Goal: Task Accomplishment & Management: Complete application form

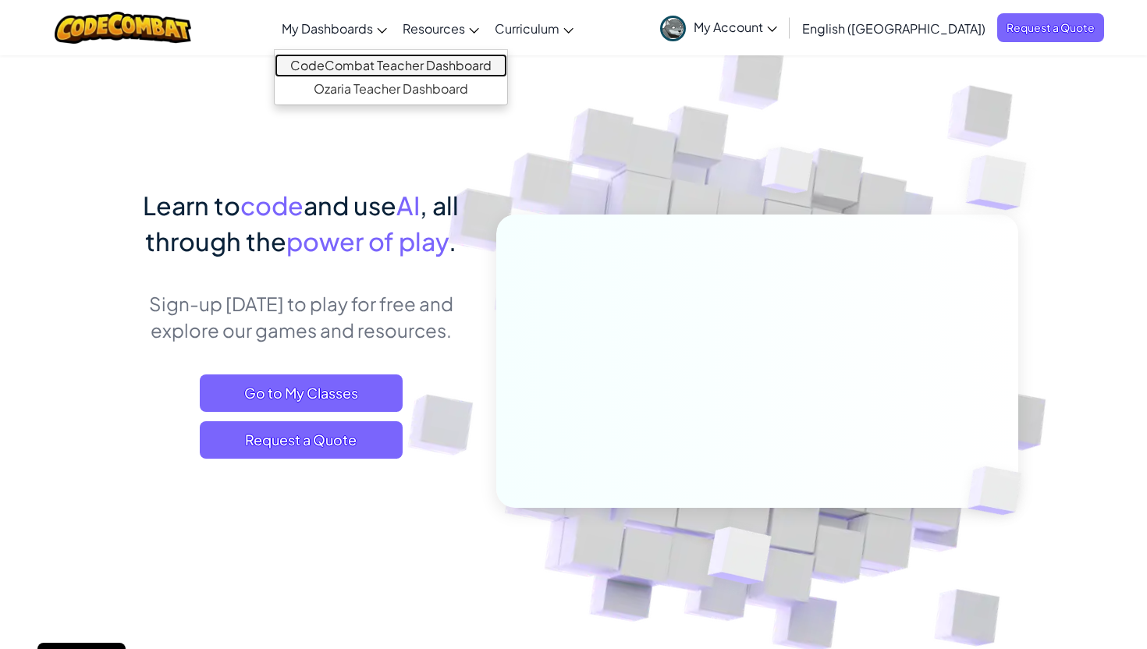
click at [443, 64] on link "CodeCombat Teacher Dashboard" at bounding box center [391, 65] width 232 height 23
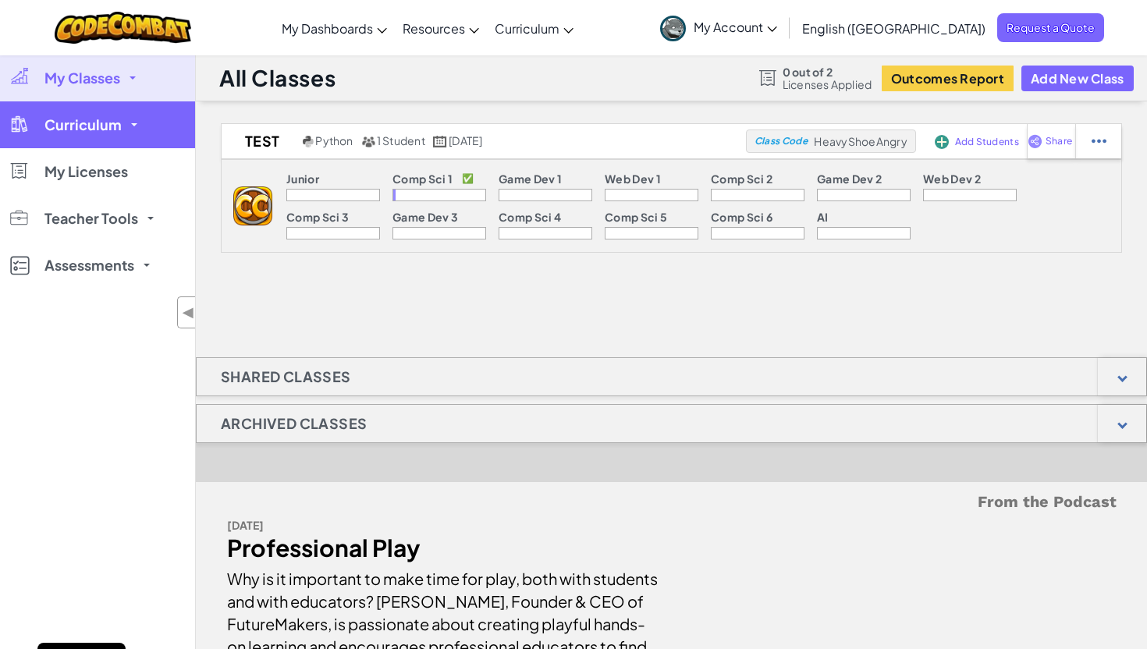
click at [55, 118] on span "Curriculum" at bounding box center [82, 125] width 77 height 14
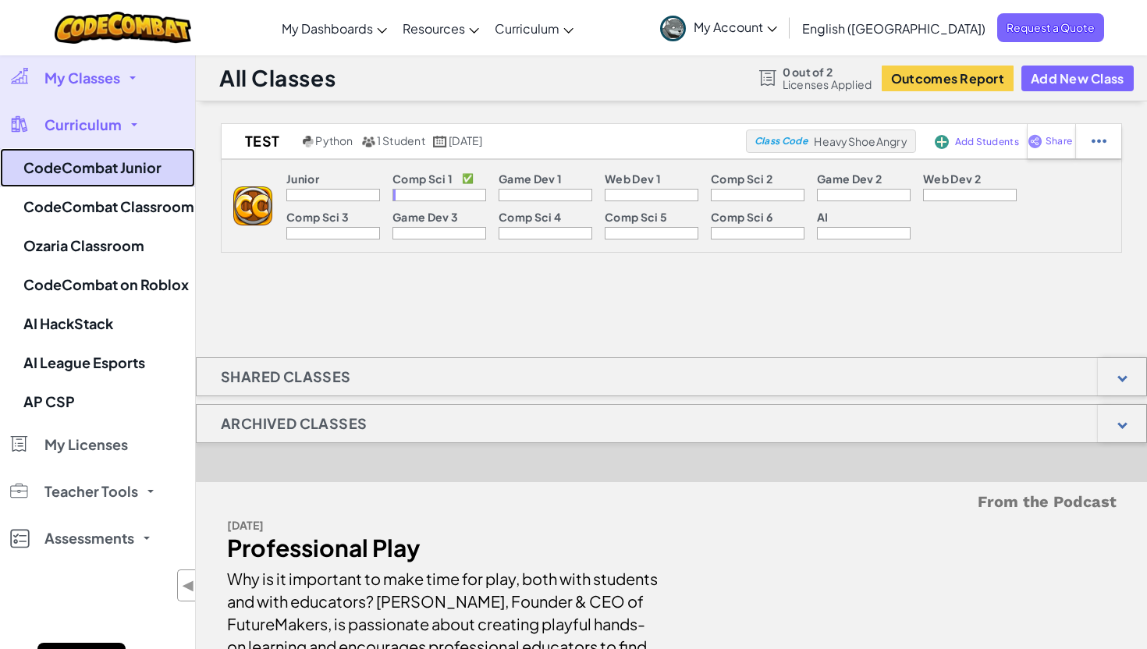
click at [95, 158] on link "CodeCombat Junior" at bounding box center [97, 167] width 195 height 39
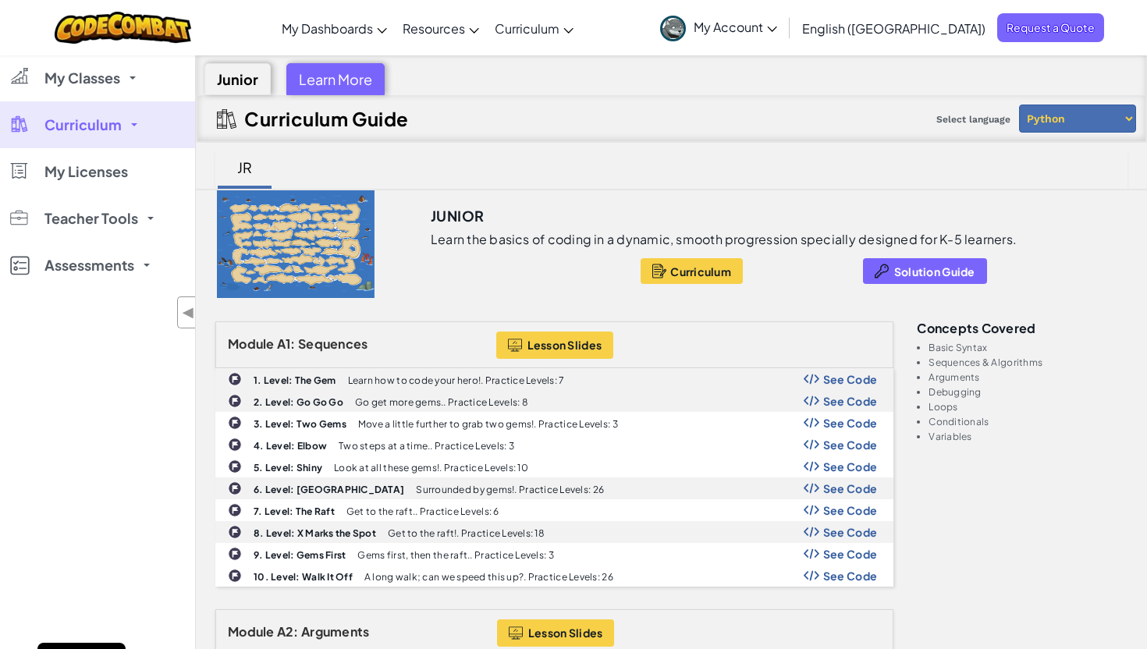
click at [340, 82] on div "Learn More" at bounding box center [335, 79] width 98 height 32
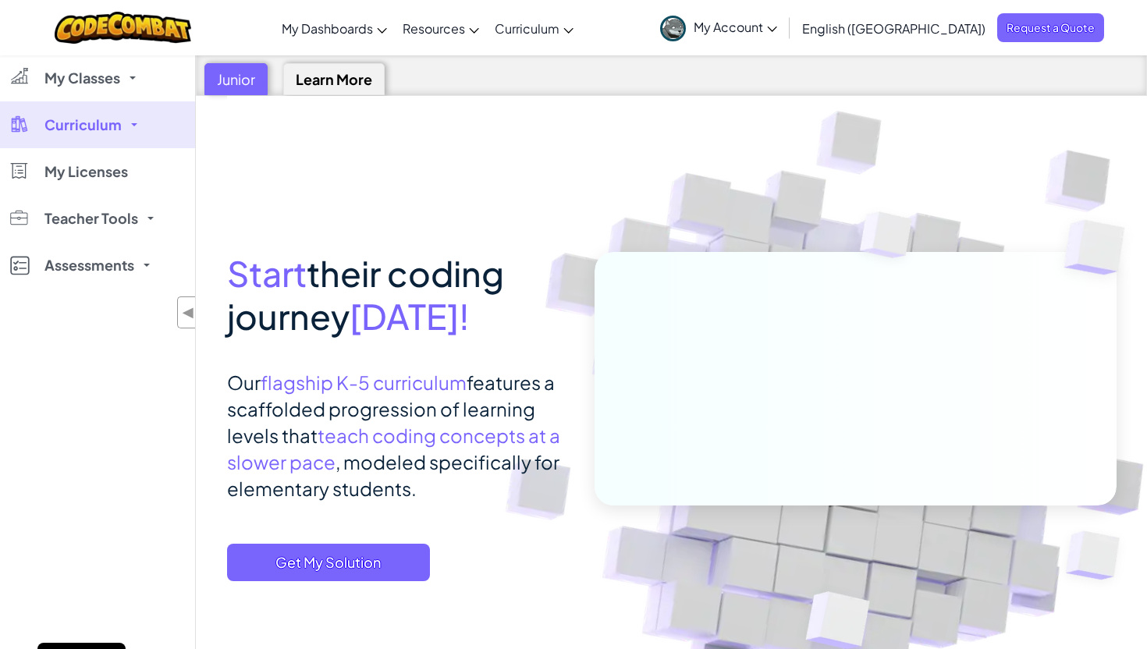
click at [230, 75] on div "Junior" at bounding box center [235, 79] width 63 height 32
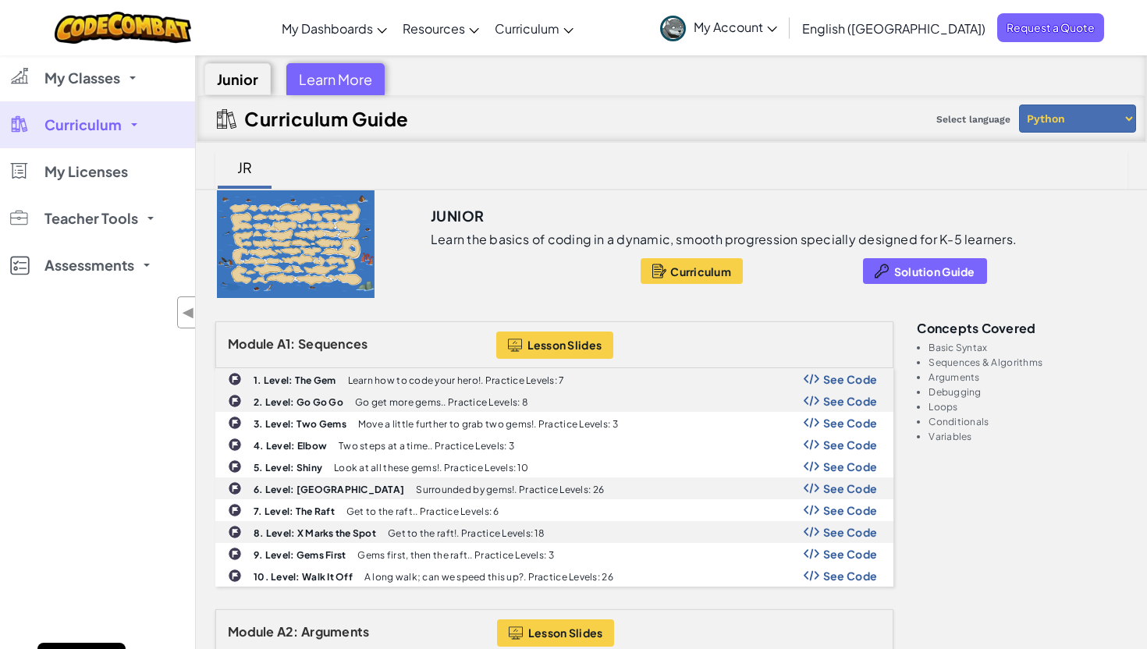
click at [1055, 115] on select "Python JavaScript" at bounding box center [1077, 119] width 117 height 28
click at [1019, 105] on select "Python JavaScript" at bounding box center [1077, 119] width 117 height 28
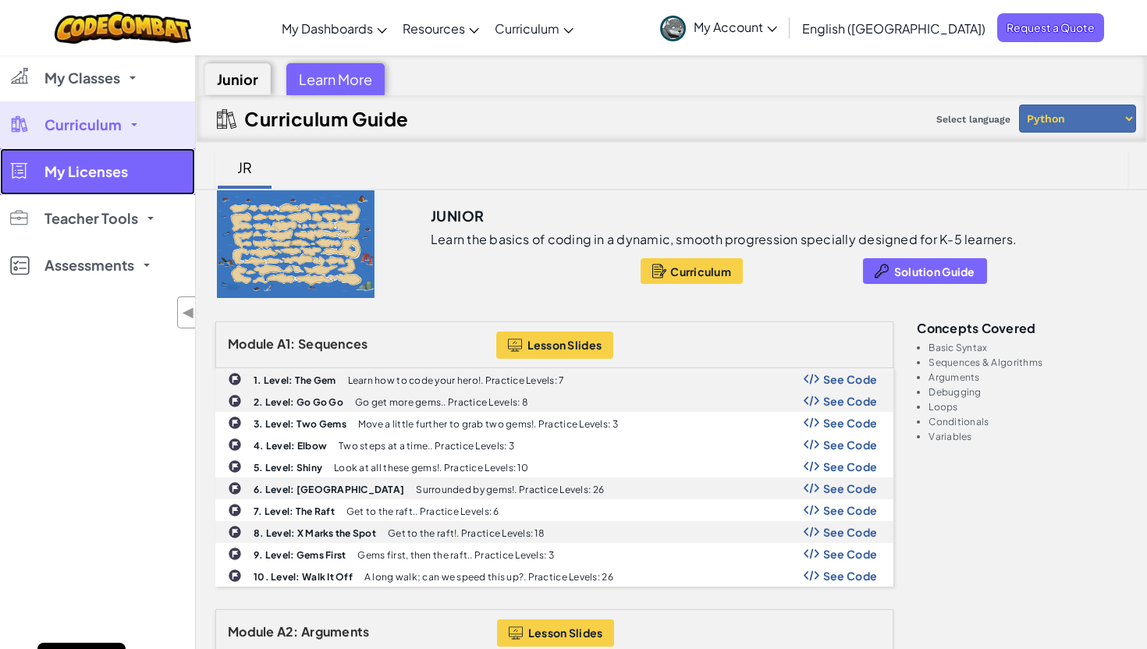
click at [143, 152] on link "My Licenses" at bounding box center [97, 171] width 195 height 47
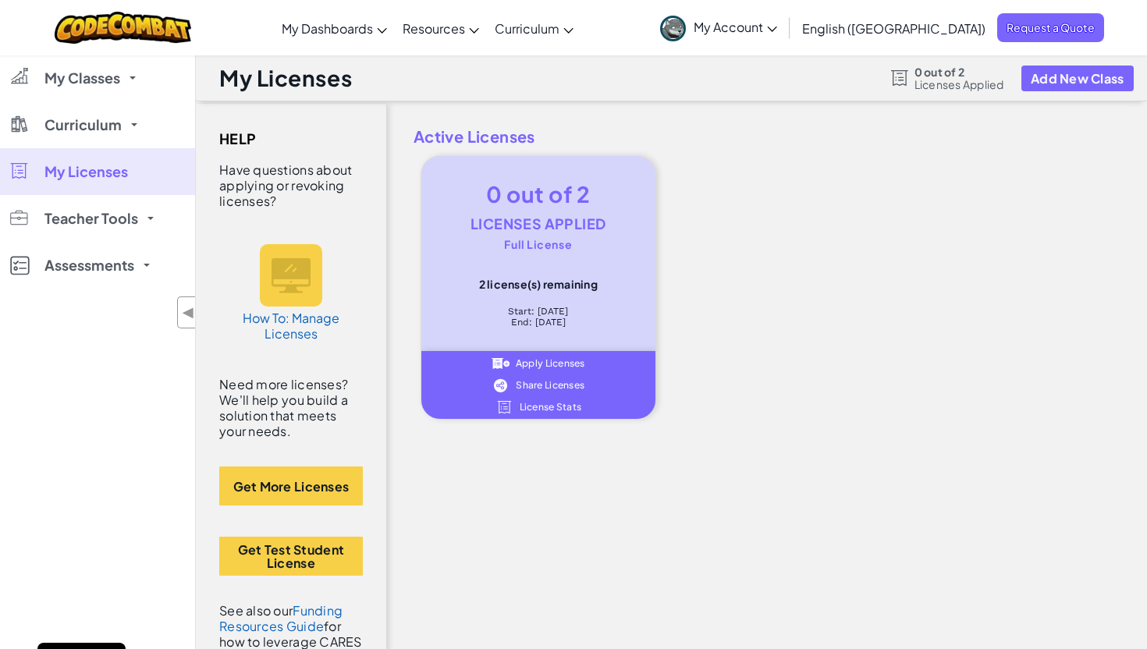
click at [520, 244] on div "Full License" at bounding box center [538, 244] width 187 height 11
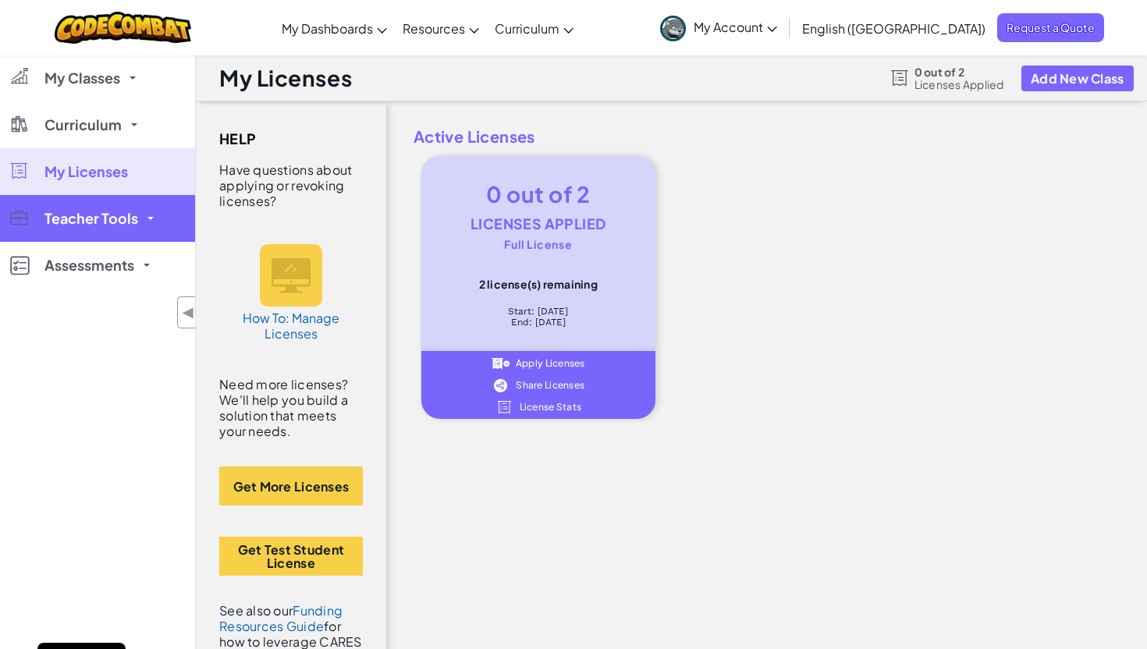
click at [87, 212] on span "Teacher Tools" at bounding box center [91, 218] width 94 height 14
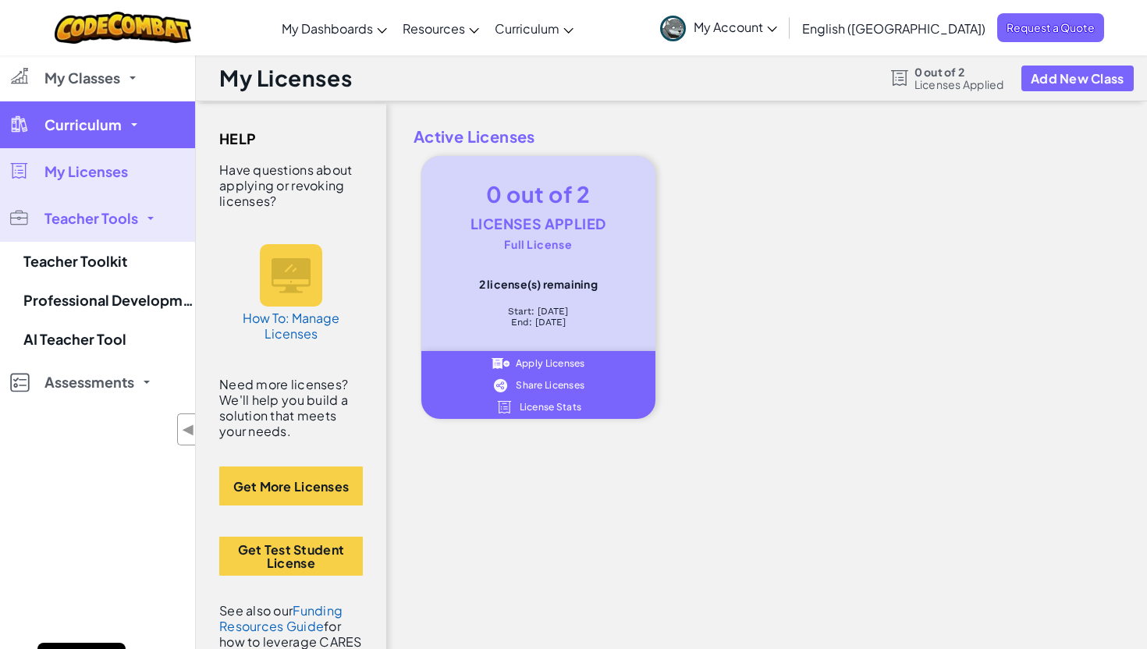
click at [87, 135] on link "Curriculum" at bounding box center [97, 124] width 195 height 47
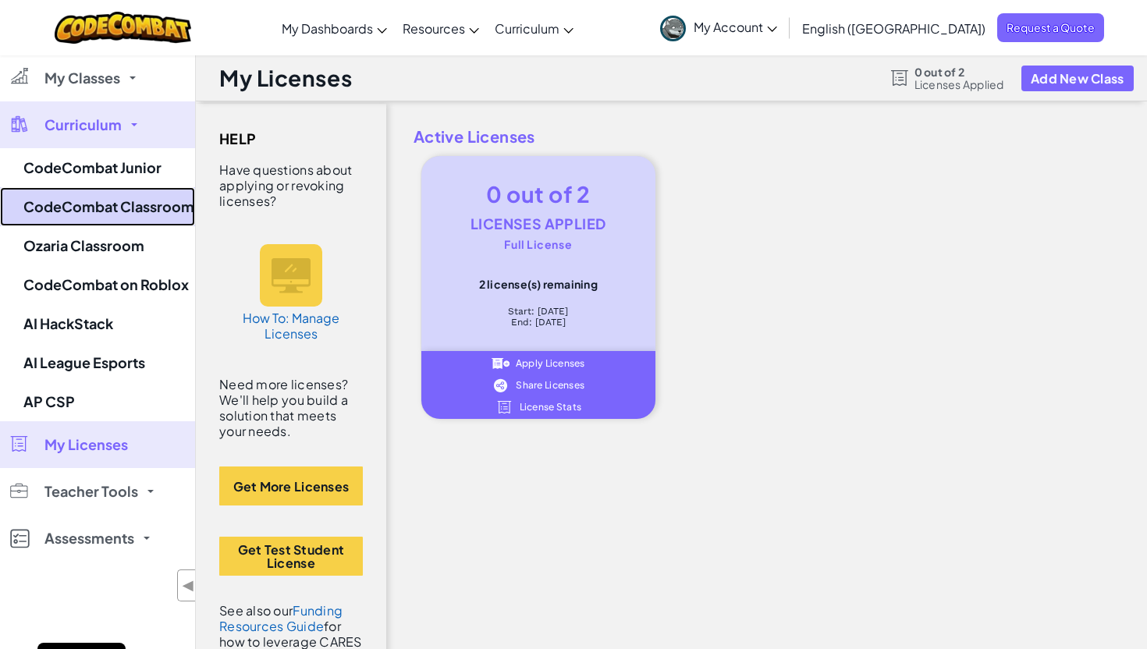
click at [102, 193] on link "CodeCombat Classroom" at bounding box center [97, 206] width 195 height 39
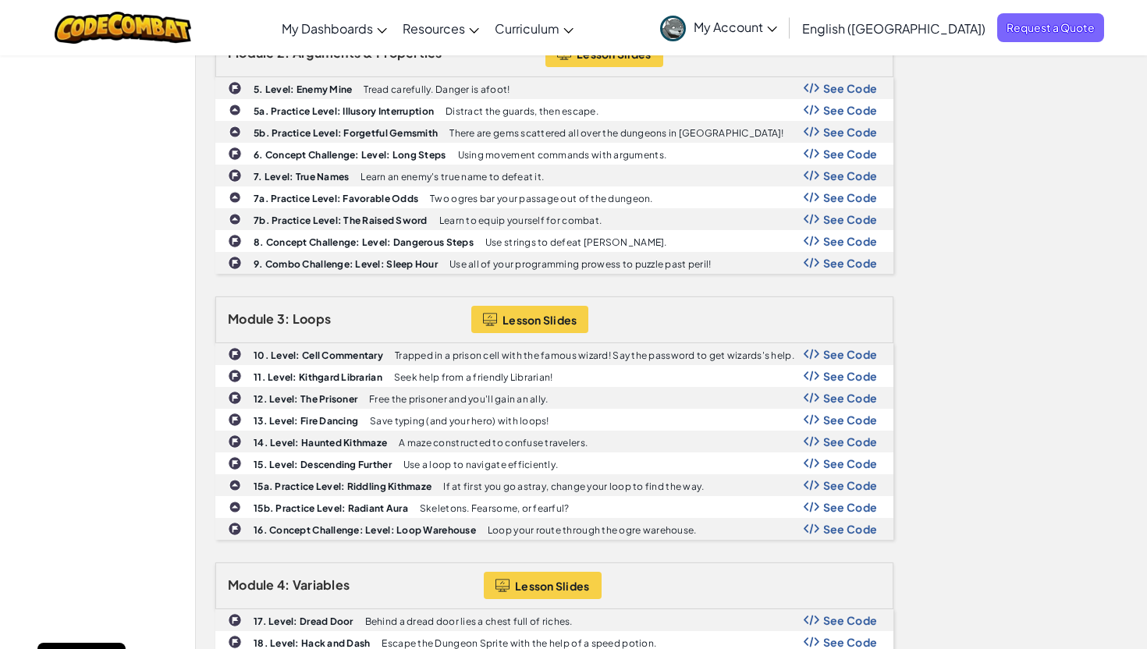
scroll to position [885, 0]
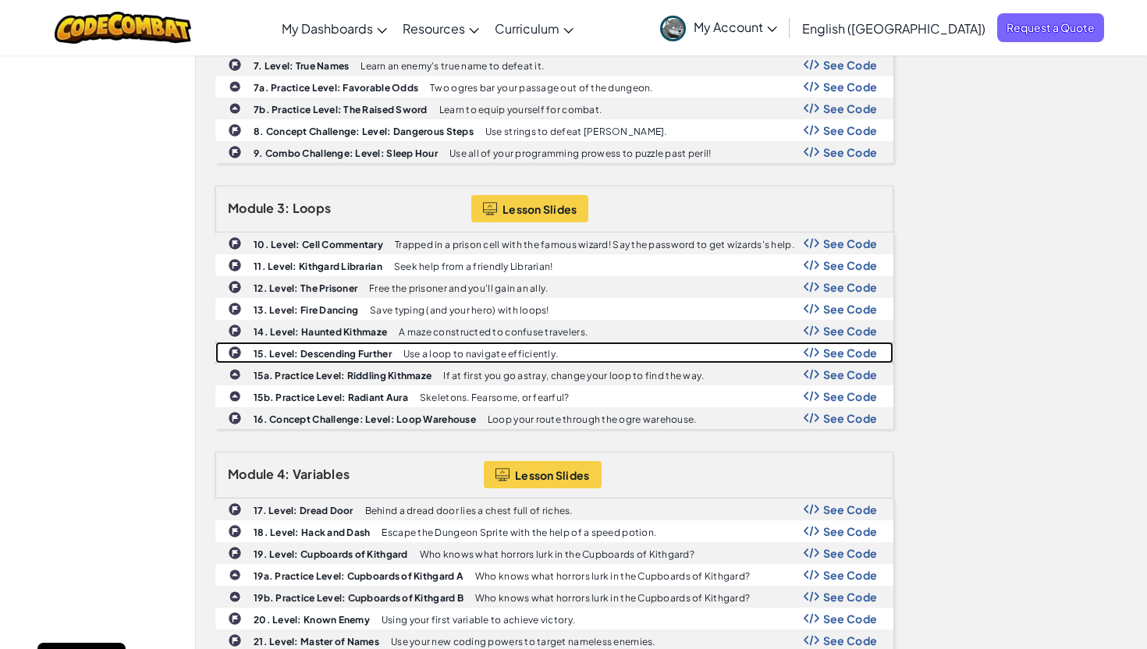
click at [349, 353] on b "15. Level: Descending Further" at bounding box center [323, 354] width 138 height 12
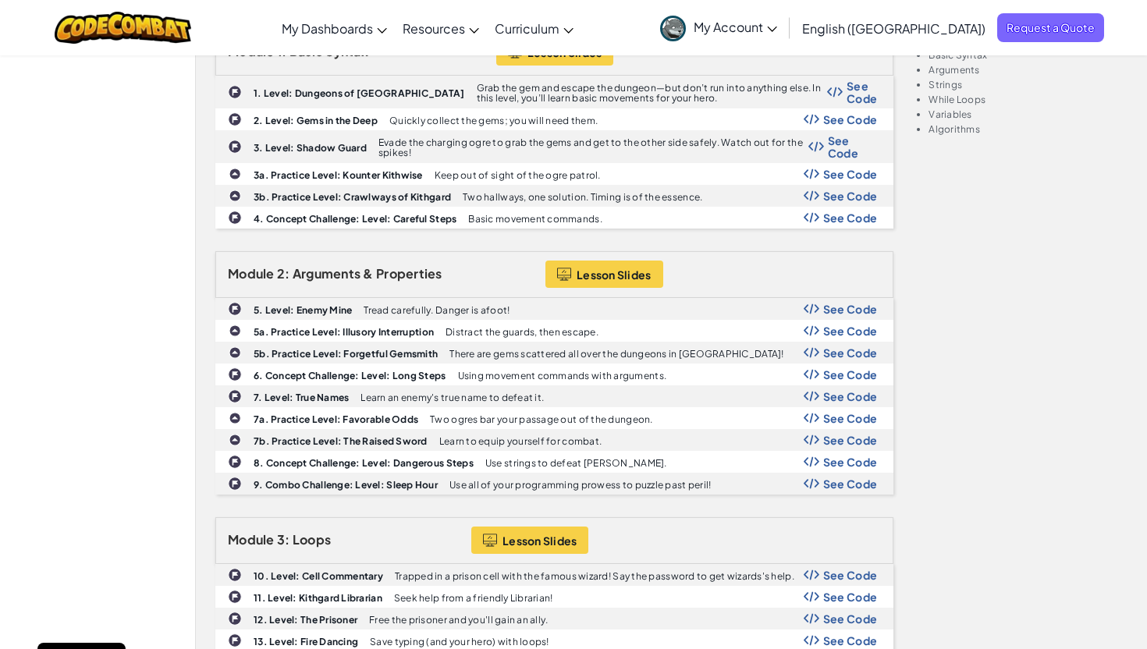
scroll to position [0, 0]
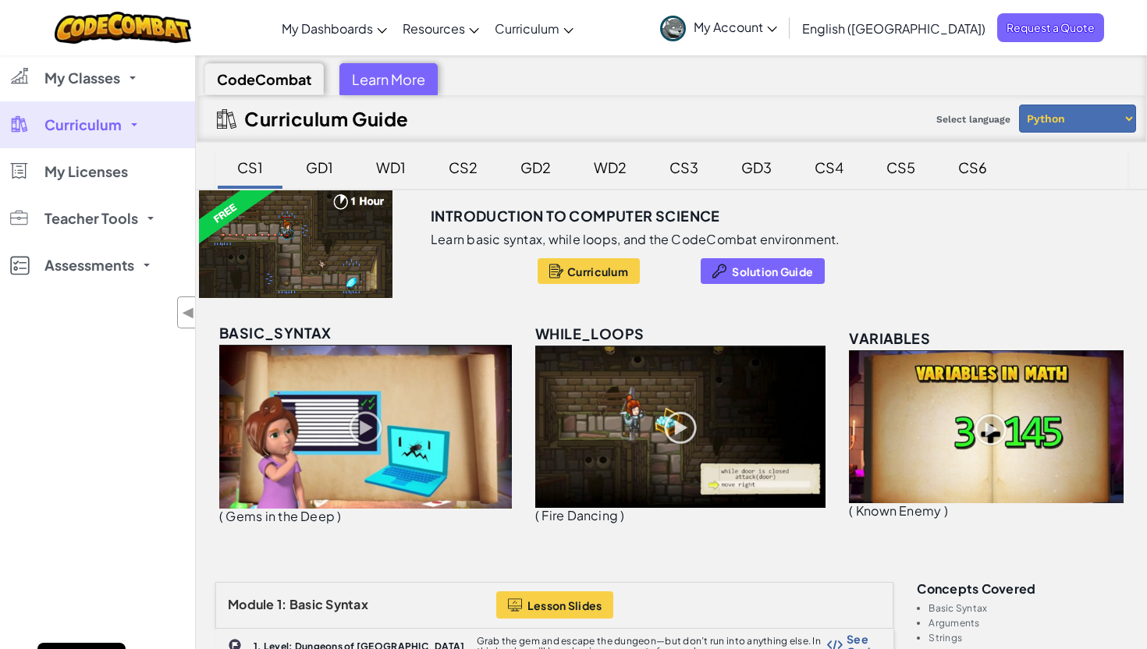
click at [977, 165] on div "CS6" at bounding box center [972, 167] width 60 height 37
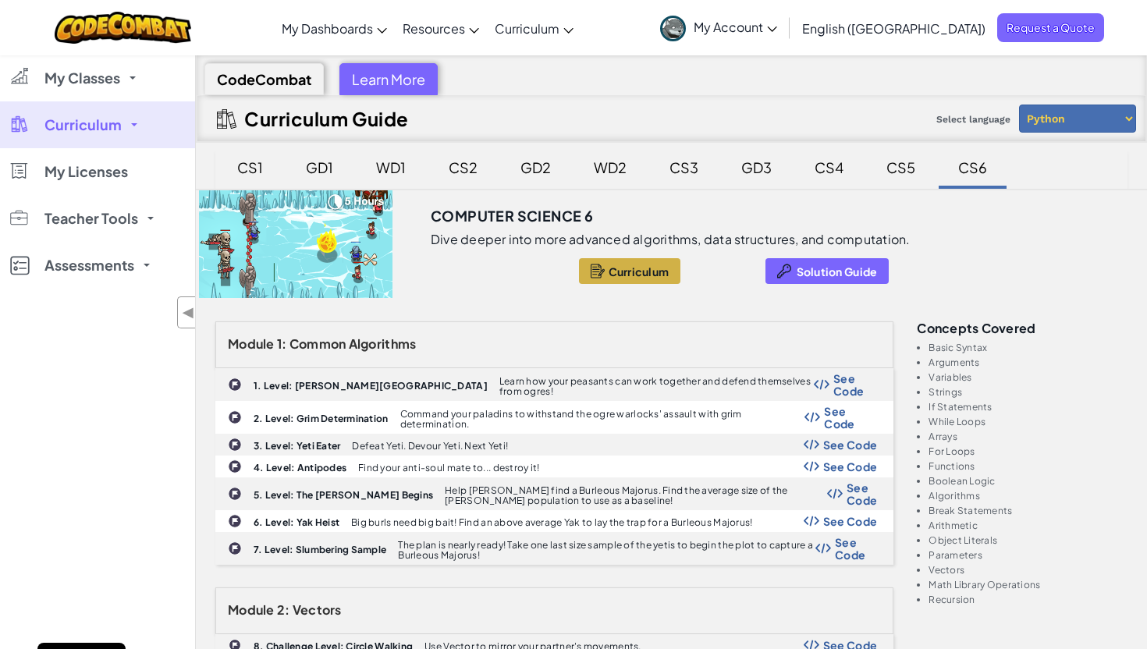
click at [87, 137] on link "Curriculum" at bounding box center [97, 124] width 195 height 47
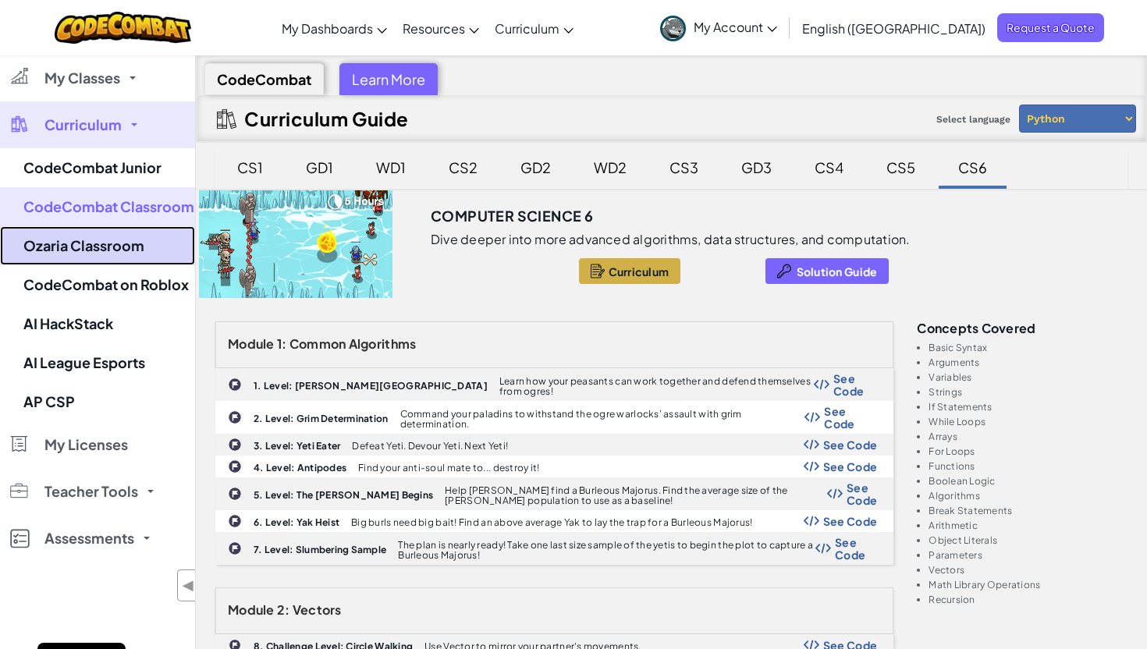
click at [96, 240] on link "Ozaria Classroom" at bounding box center [97, 245] width 195 height 39
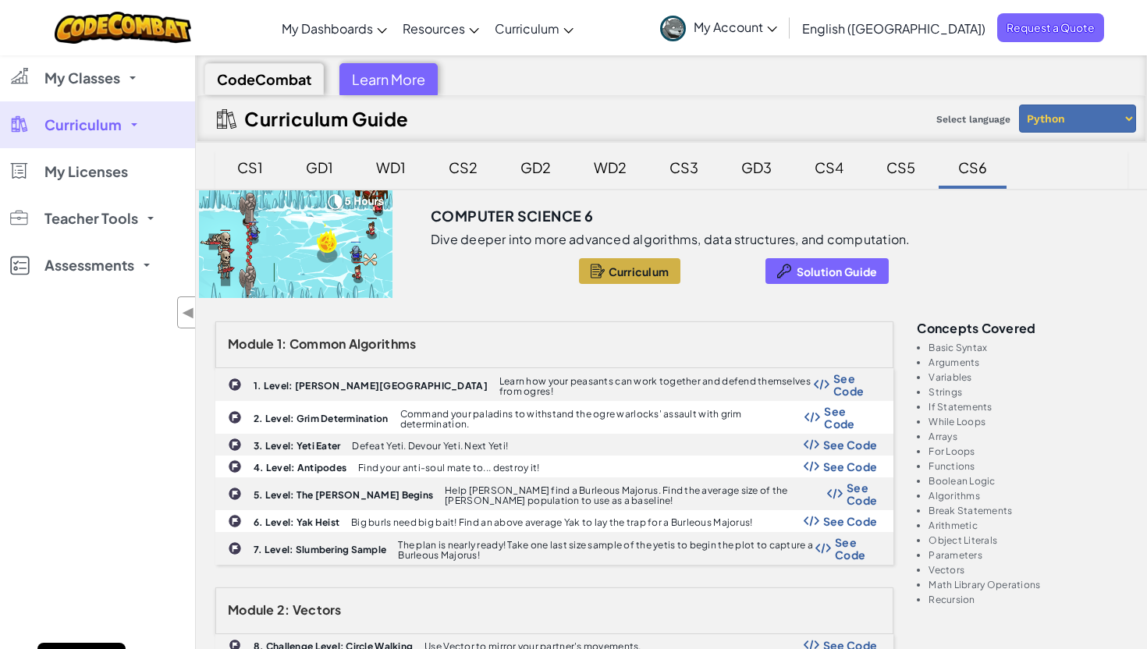
click at [90, 126] on span "Curriculum" at bounding box center [82, 125] width 77 height 14
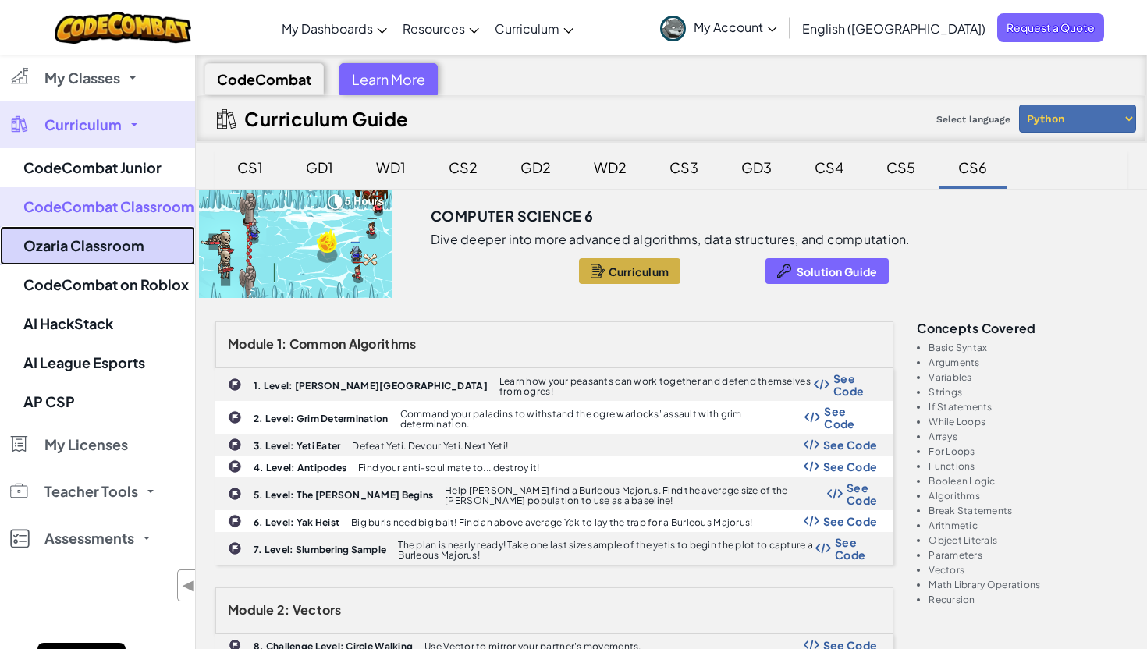
click at [137, 237] on link "Ozaria Classroom" at bounding box center [97, 245] width 195 height 39
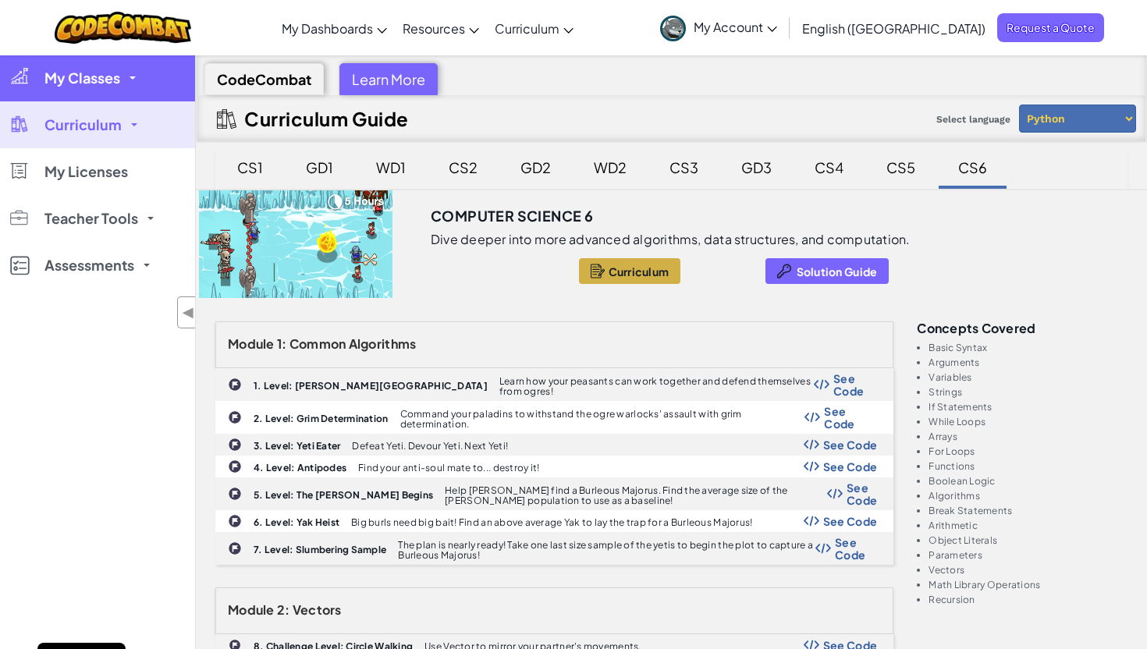
click at [149, 66] on link "My Classes" at bounding box center [97, 78] width 195 height 47
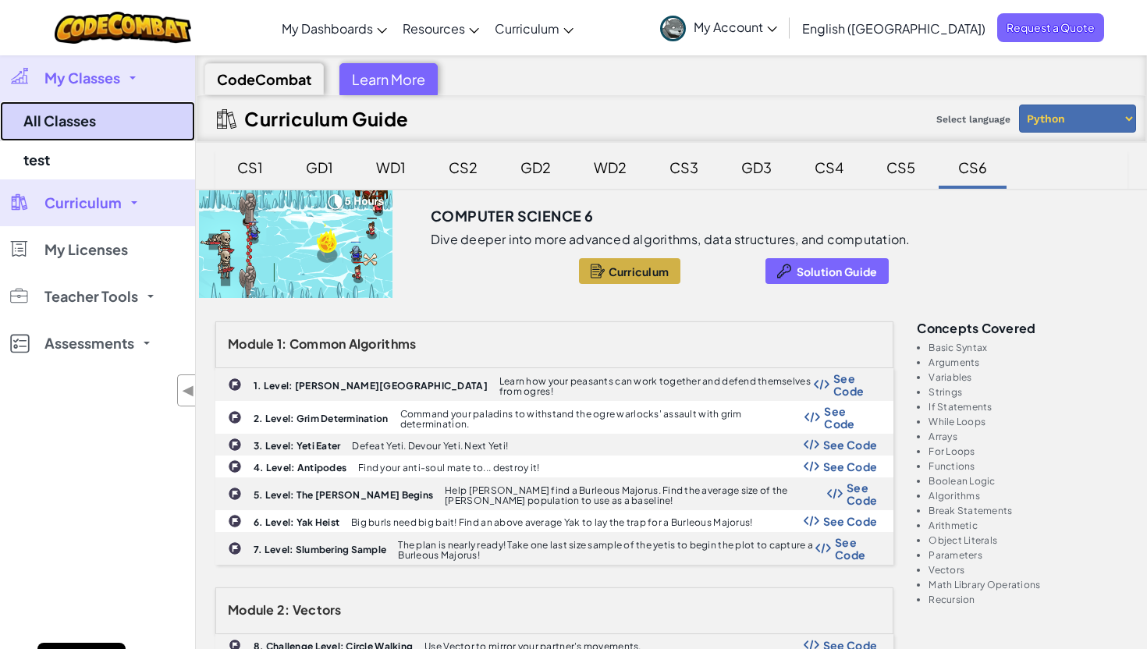
click at [69, 129] on link "All Classes" at bounding box center [97, 121] width 195 height 40
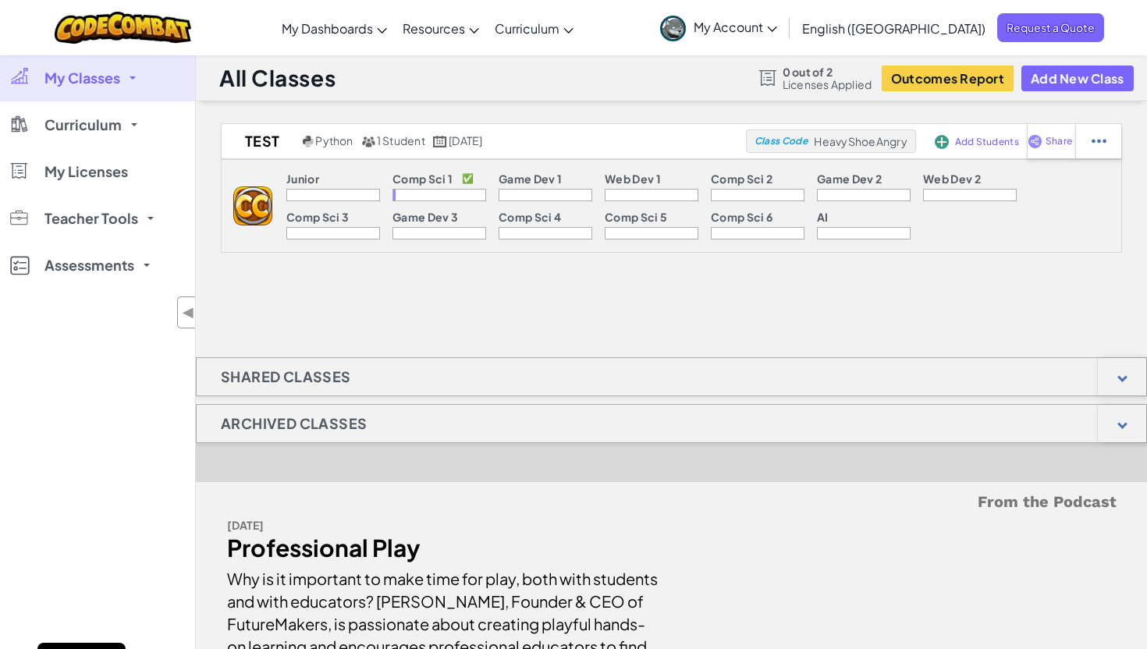
click at [82, 76] on span "My Classes" at bounding box center [82, 78] width 76 height 14
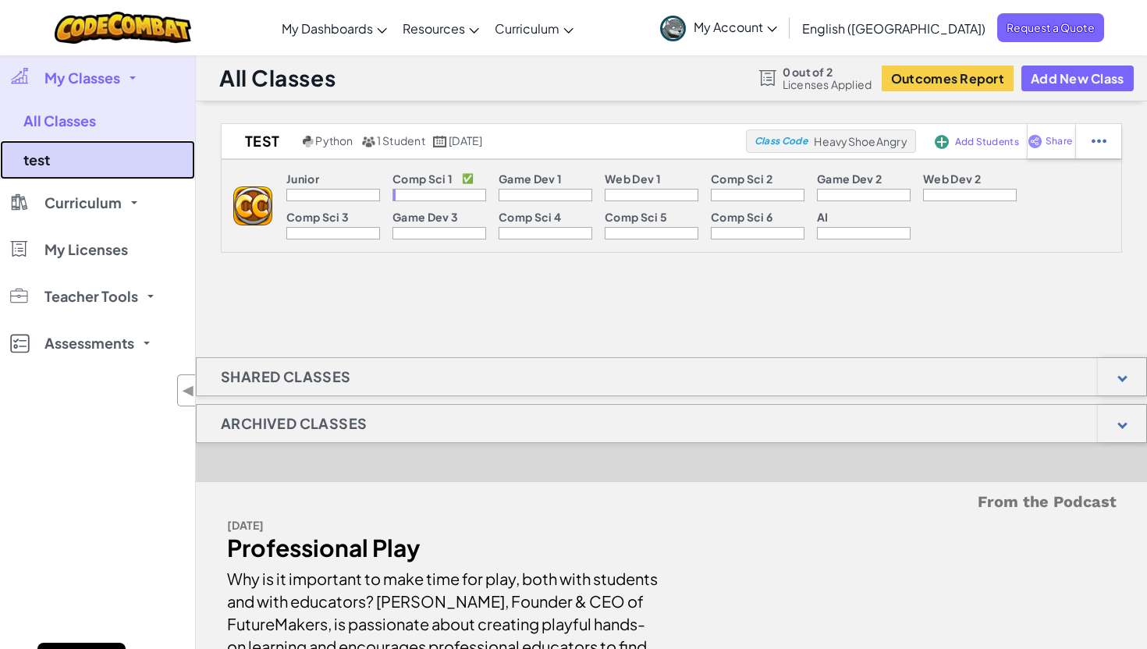
click at [61, 157] on link "test" at bounding box center [97, 159] width 195 height 39
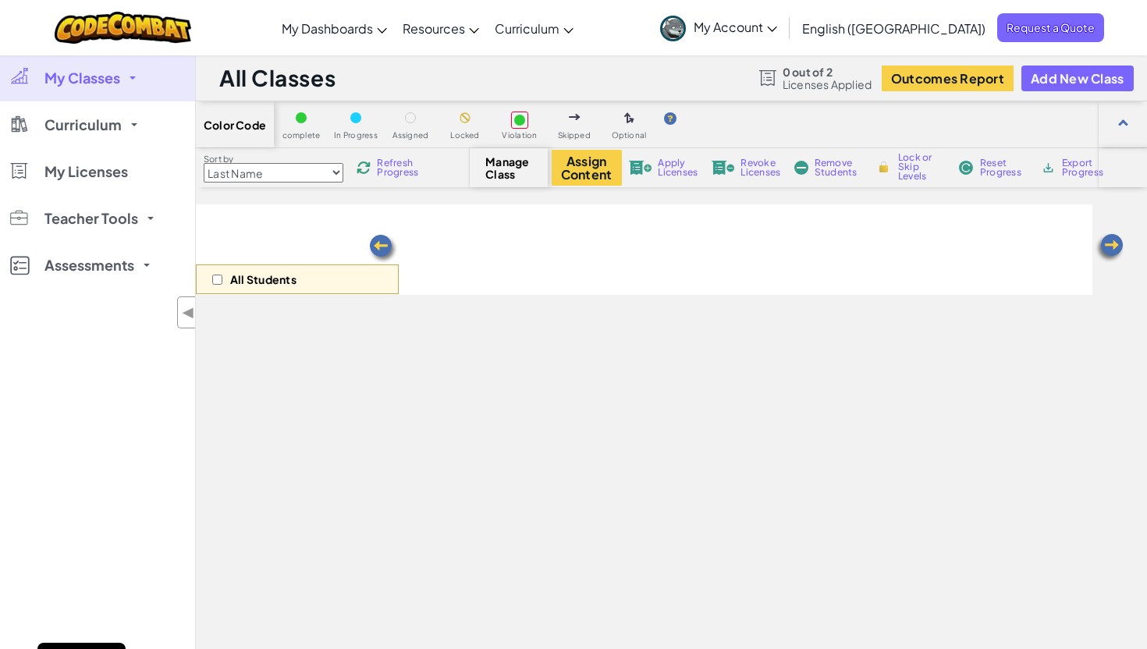
select select "5789587aad86a6efb573701e"
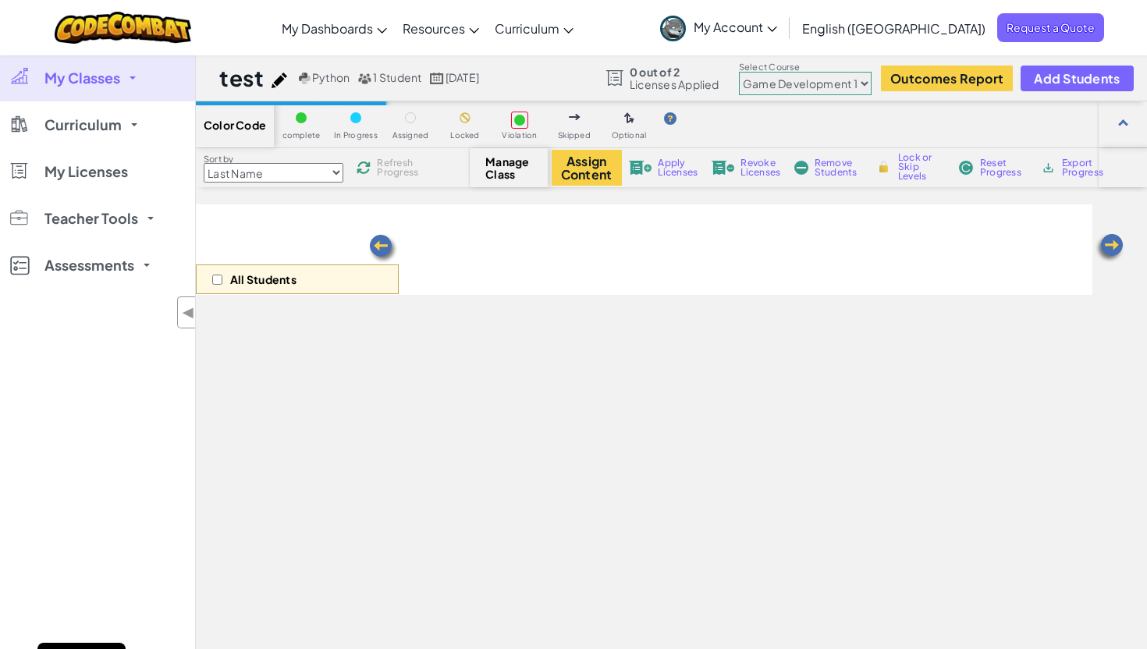
click at [80, 74] on span "My Classes" at bounding box center [82, 78] width 76 height 14
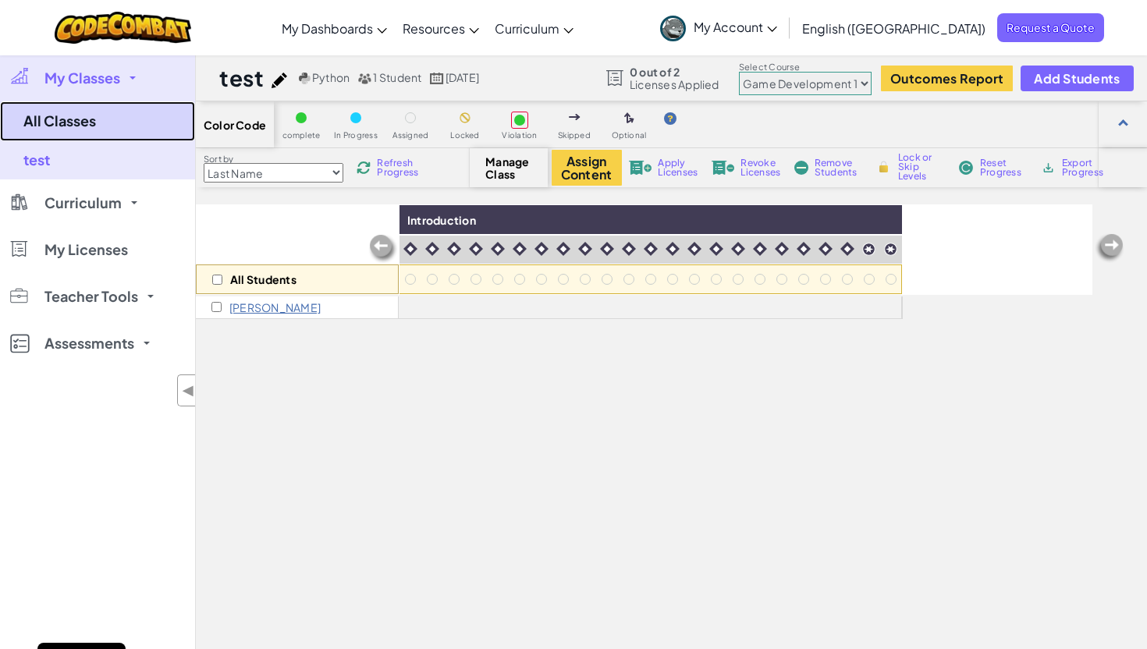
click at [106, 132] on link "All Classes" at bounding box center [97, 121] width 195 height 40
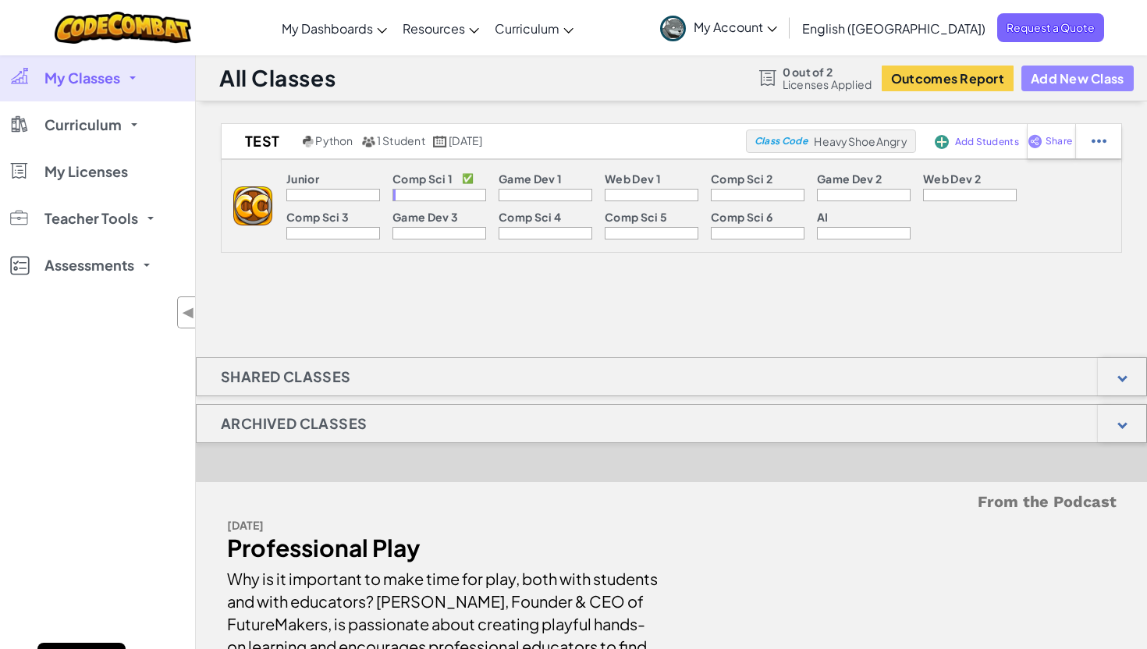
click at [1062, 80] on button "Add New Class" at bounding box center [1077, 79] width 112 height 26
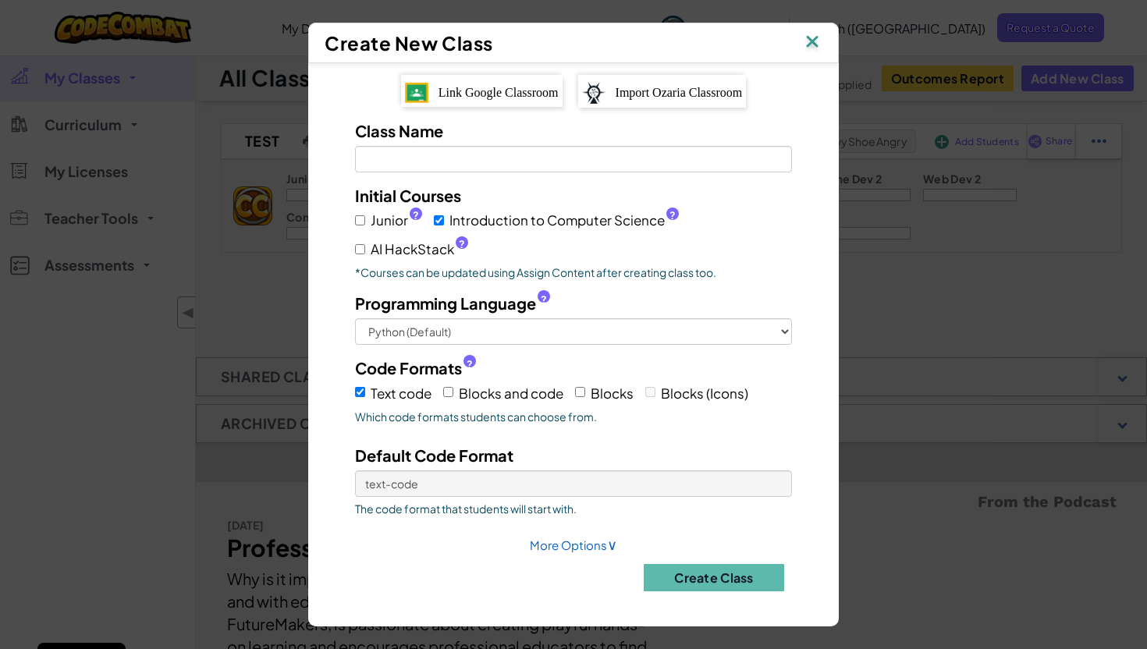
click at [377, 219] on span "Junior ?" at bounding box center [396, 220] width 51 height 23
click at [365, 219] on input "Junior ?" at bounding box center [360, 220] width 10 height 10
checkbox input "true"
click at [397, 254] on span "AI HackStack ?" at bounding box center [420, 249] width 98 height 23
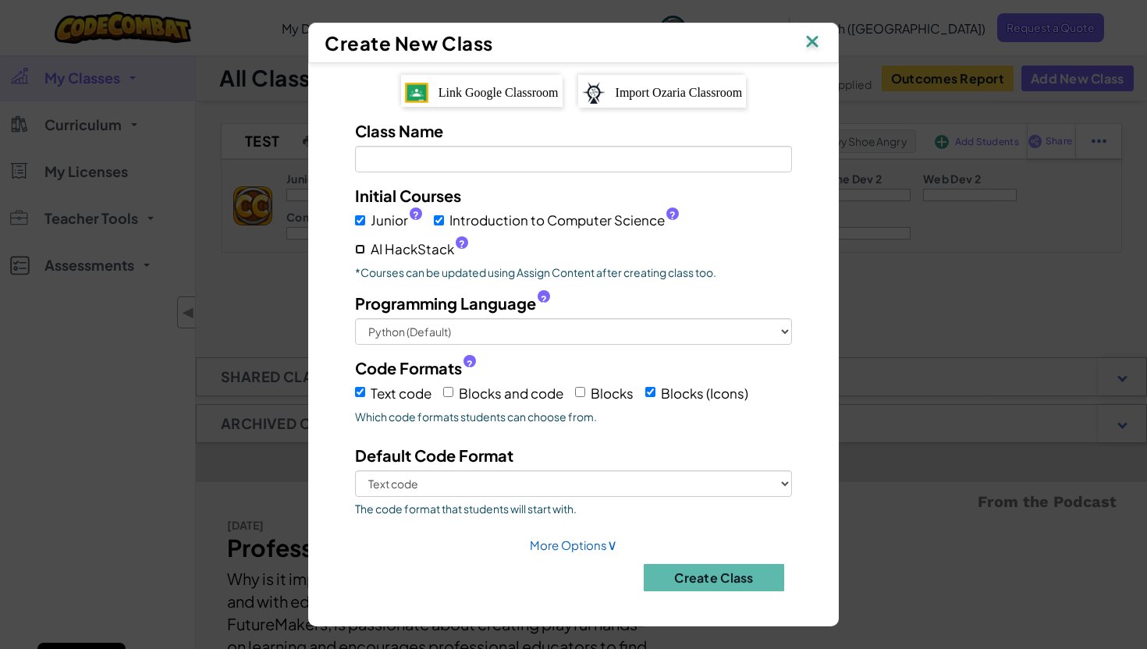
click at [365, 254] on input "AI HackStack ?" at bounding box center [360, 249] width 10 height 10
click at [431, 250] on span "AI HackStack ?" at bounding box center [420, 249] width 98 height 23
click at [365, 250] on input "AI HackStack ?" at bounding box center [360, 249] width 10 height 10
checkbox input "false"
click at [615, 220] on span "Introduction to Computer Science ?" at bounding box center [563, 220] width 229 height 23
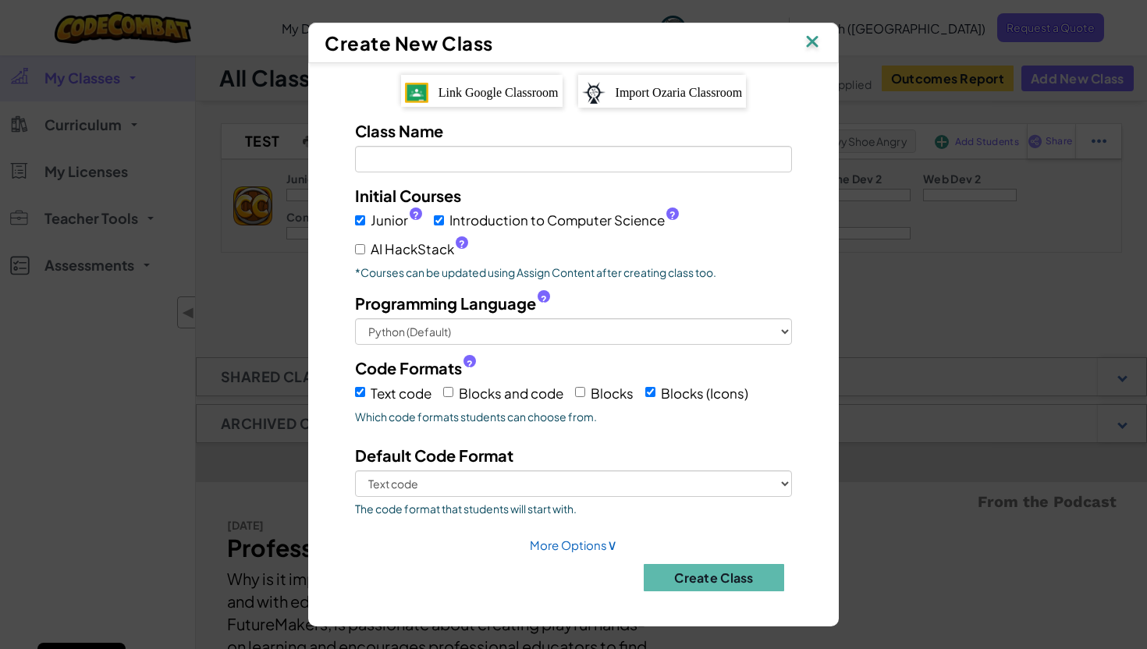
click at [444, 220] on input "Introduction to Computer Science ?" at bounding box center [439, 220] width 10 height 10
checkbox input "false"
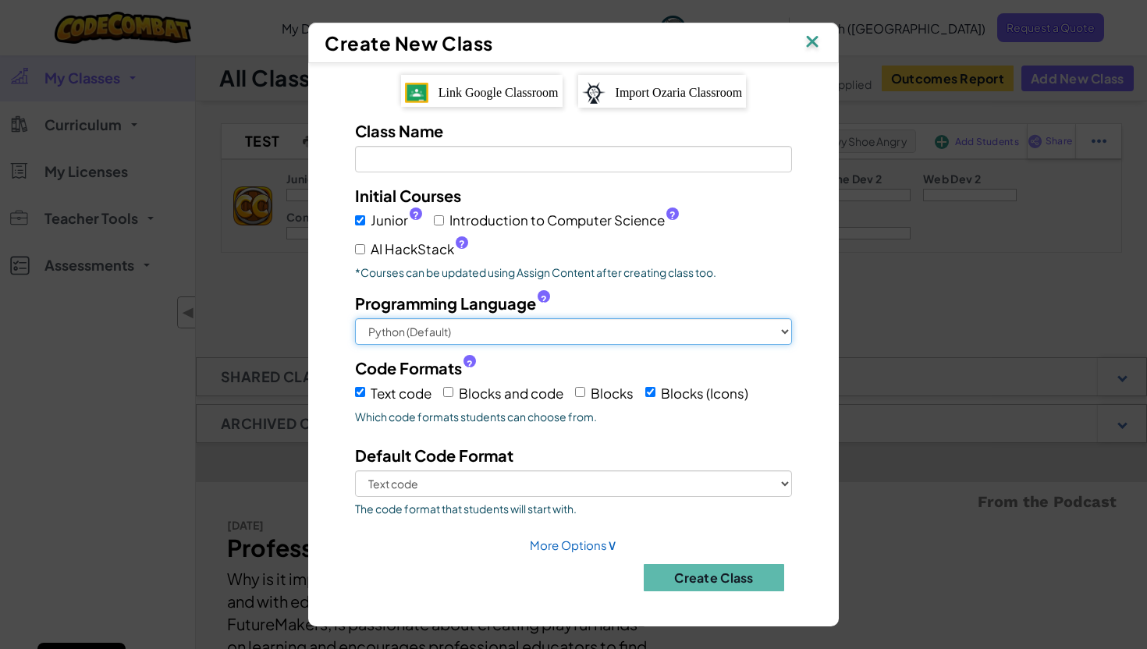
click at [569, 332] on select "Python (Default) JavaScript C++ [GEOGRAPHIC_DATA] (Experimental)" at bounding box center [573, 331] width 437 height 27
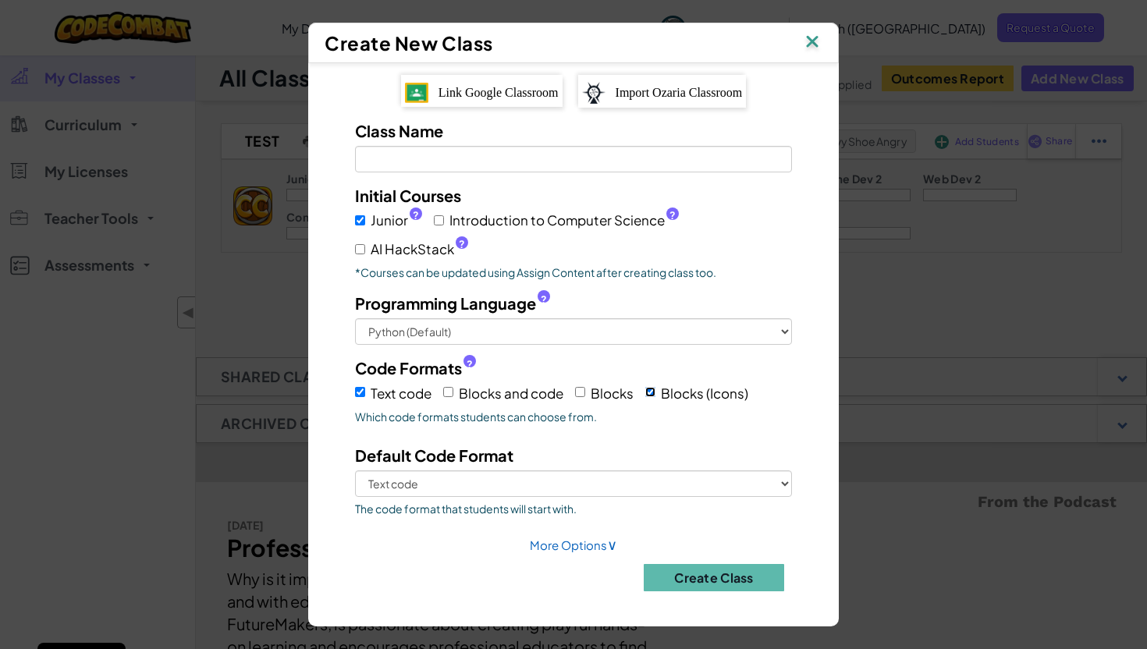
click at [652, 392] on input "Blocks (Icons)" at bounding box center [650, 392] width 10 height 10
checkbox input "false"
click at [562, 552] on div "Create Class" at bounding box center [573, 571] width 460 height 39
click at [575, 548] on link "More Options ∨" at bounding box center [573, 544] width 87 height 15
select select
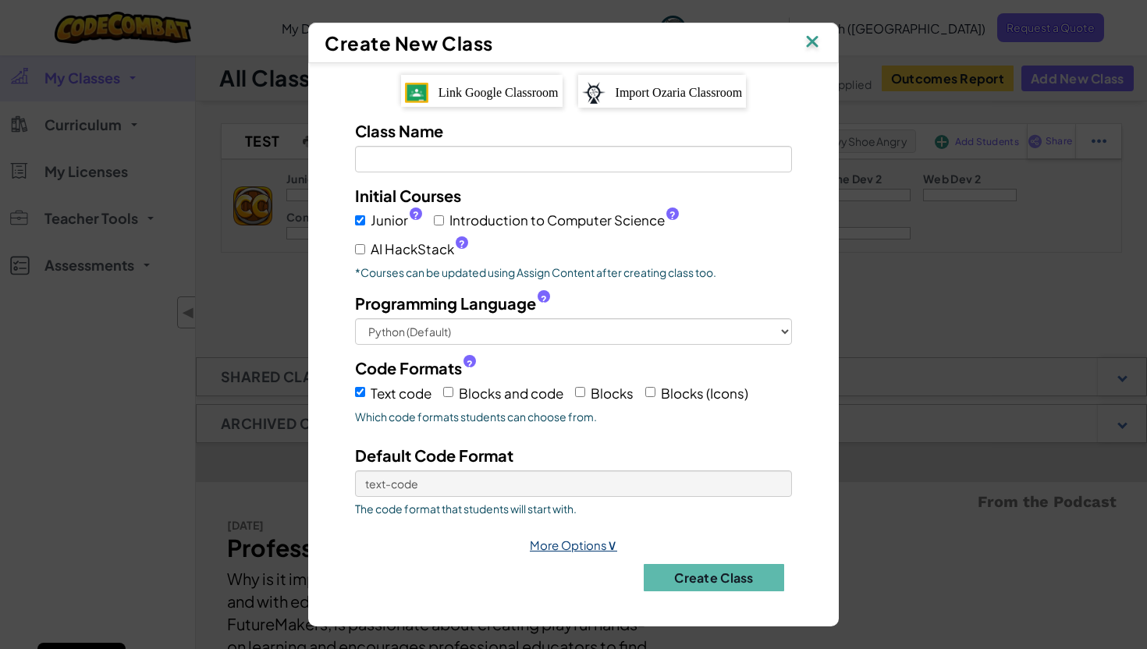
select select
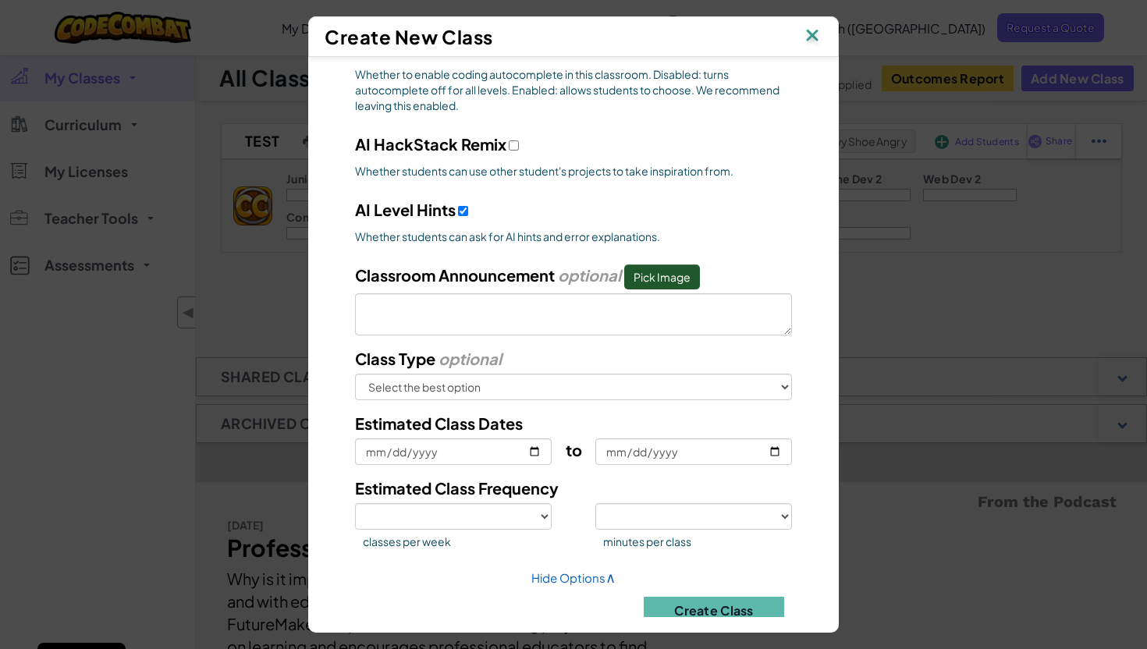
scroll to position [626, 0]
click at [590, 386] on select "Select the best option In School After School Online Camp Homeschool Other" at bounding box center [573, 386] width 437 height 27
select select "after-school"
click at [355, 373] on select "Select the best option In School After School Online Camp Homeschool Other" at bounding box center [573, 386] width 437 height 27
select select
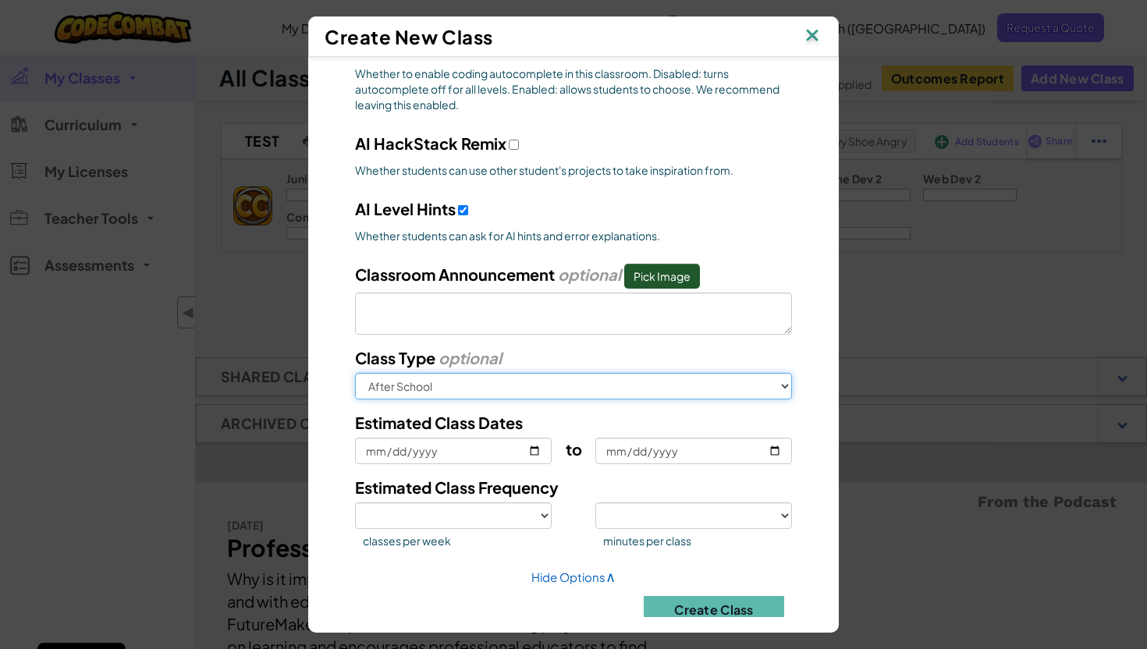
select select
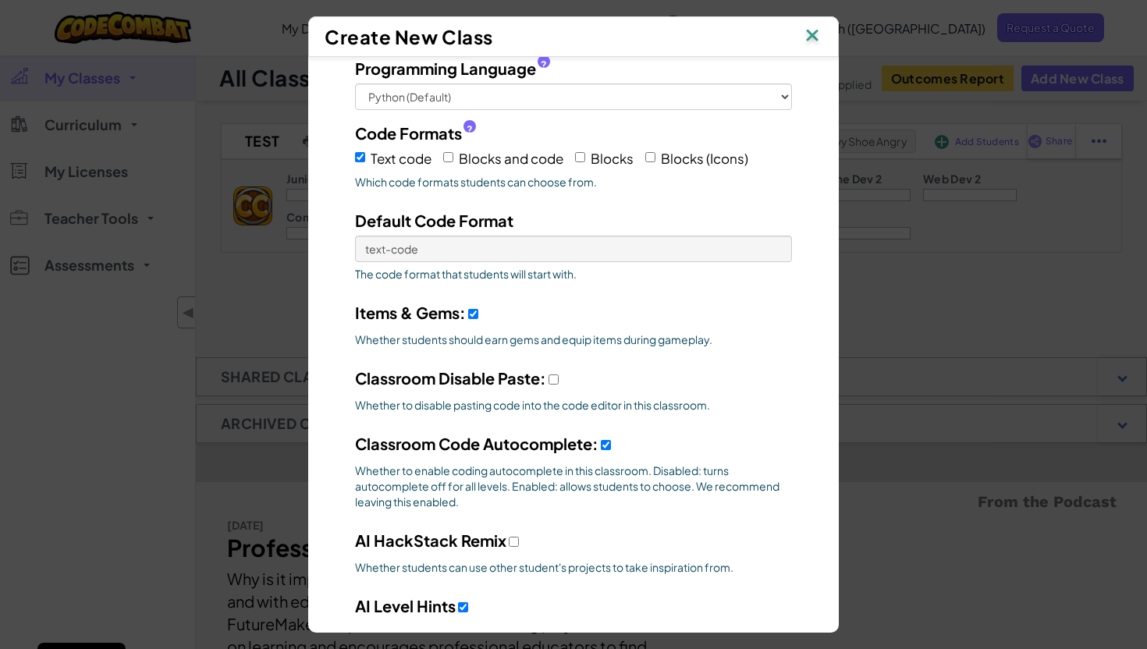
scroll to position [0, 0]
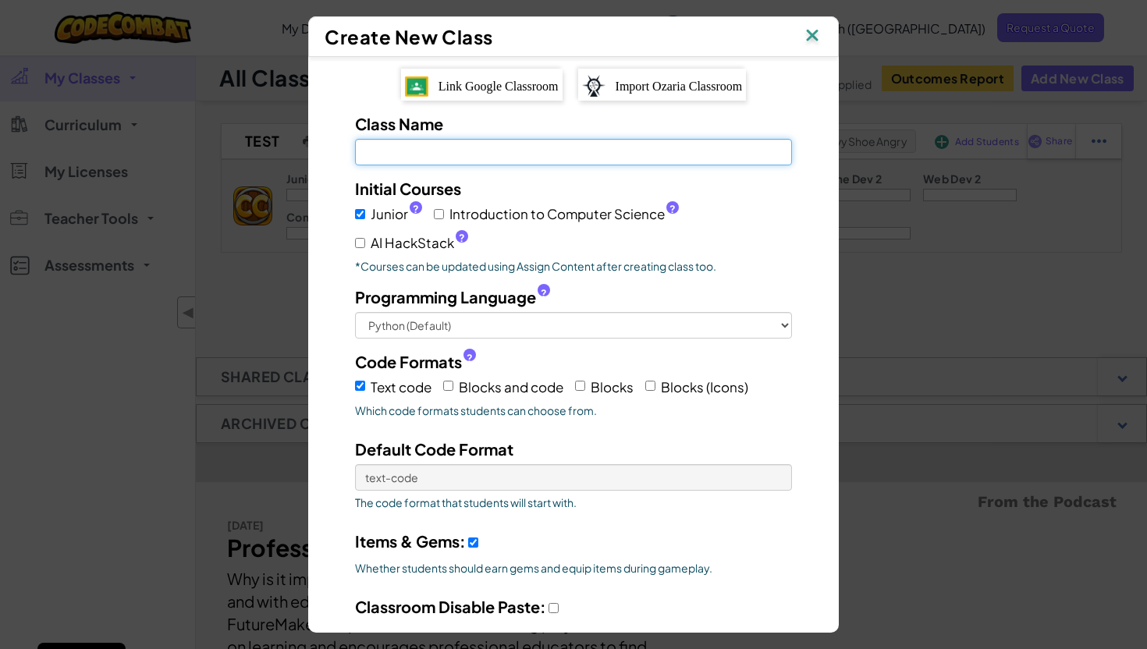
click at [445, 158] on input "Class Name Field is required" at bounding box center [573, 152] width 437 height 27
type input "S"
select select
type input "Sz"
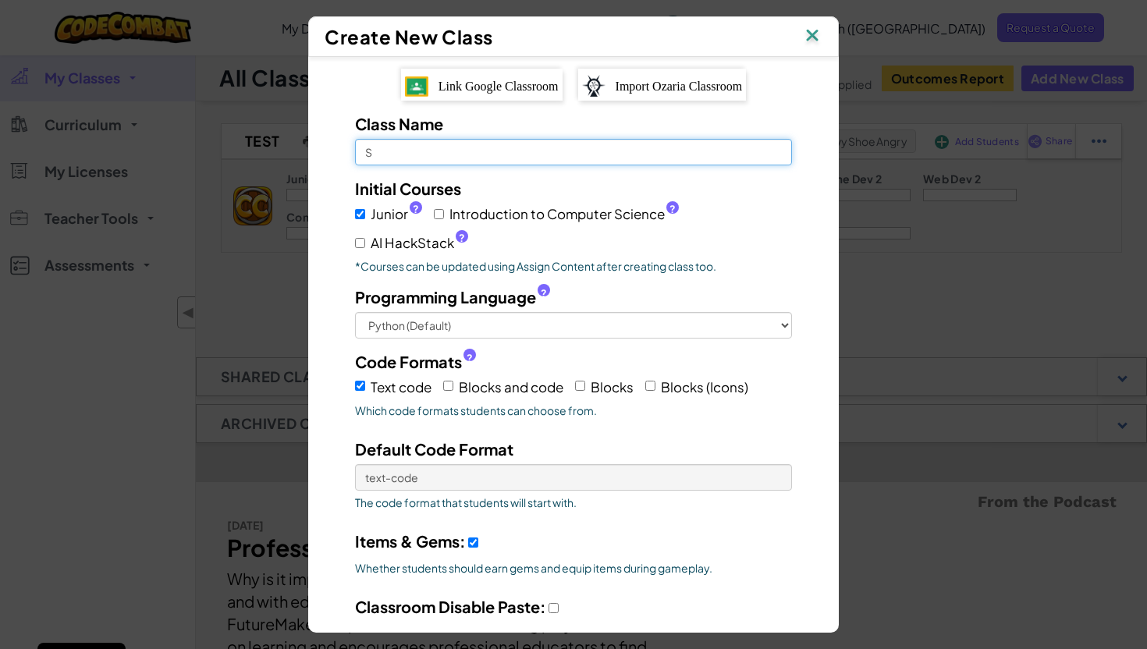
select select
type input "Szk"
select select
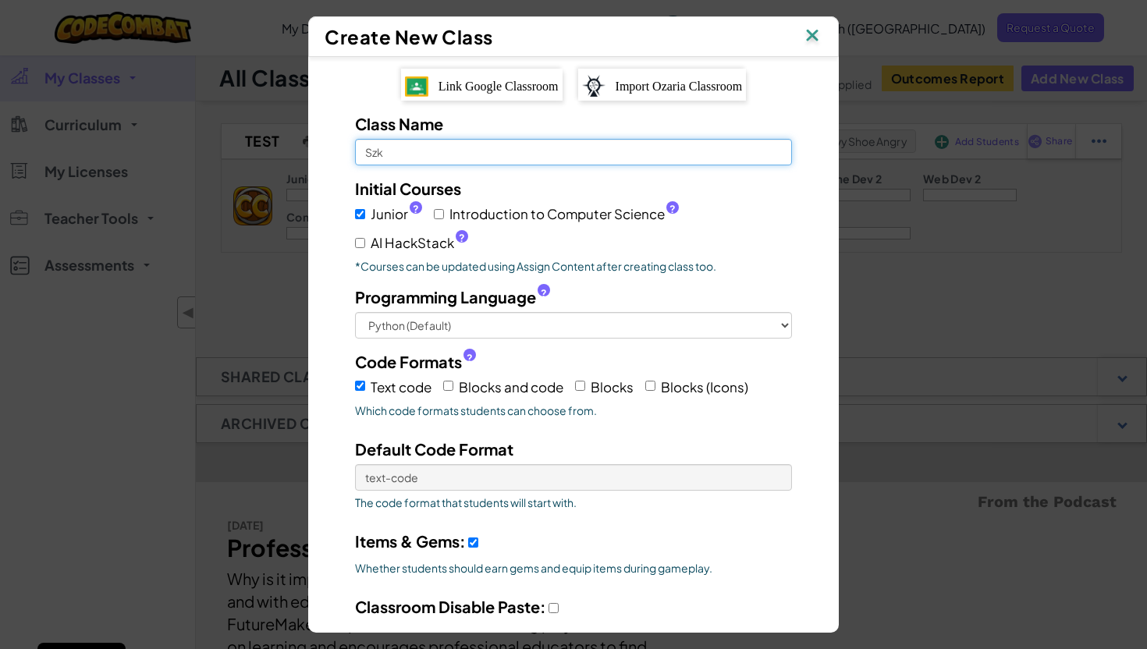
type input "Szko"
select select
type input "Szkol"
select select
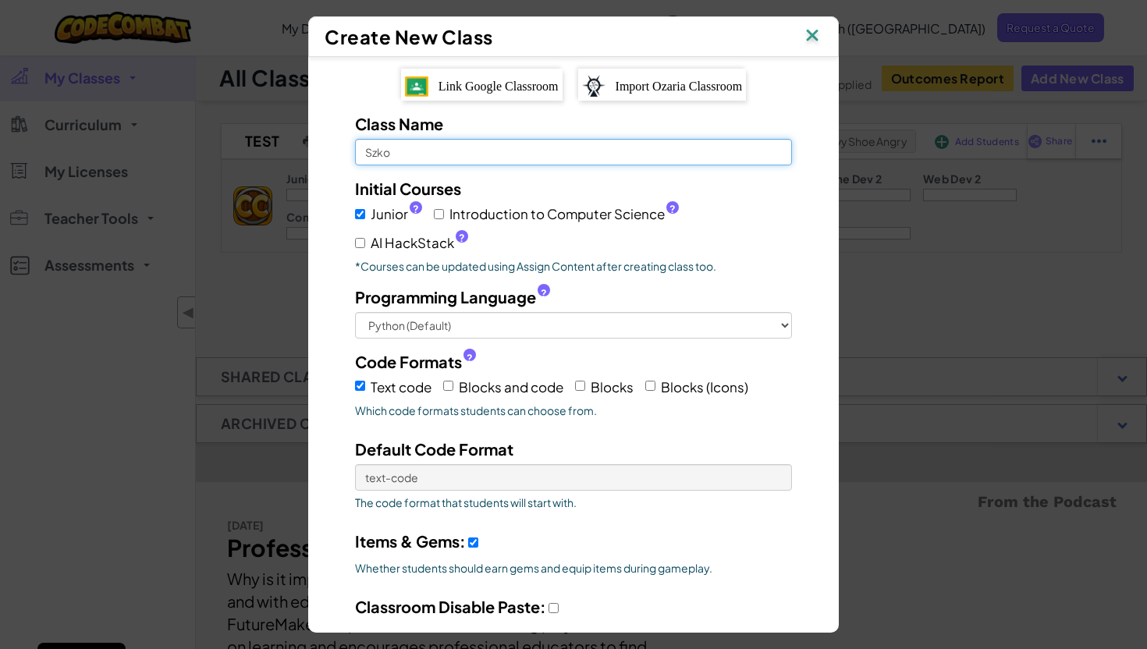
select select
type input "Szkola"
select select
type input "Szkola"
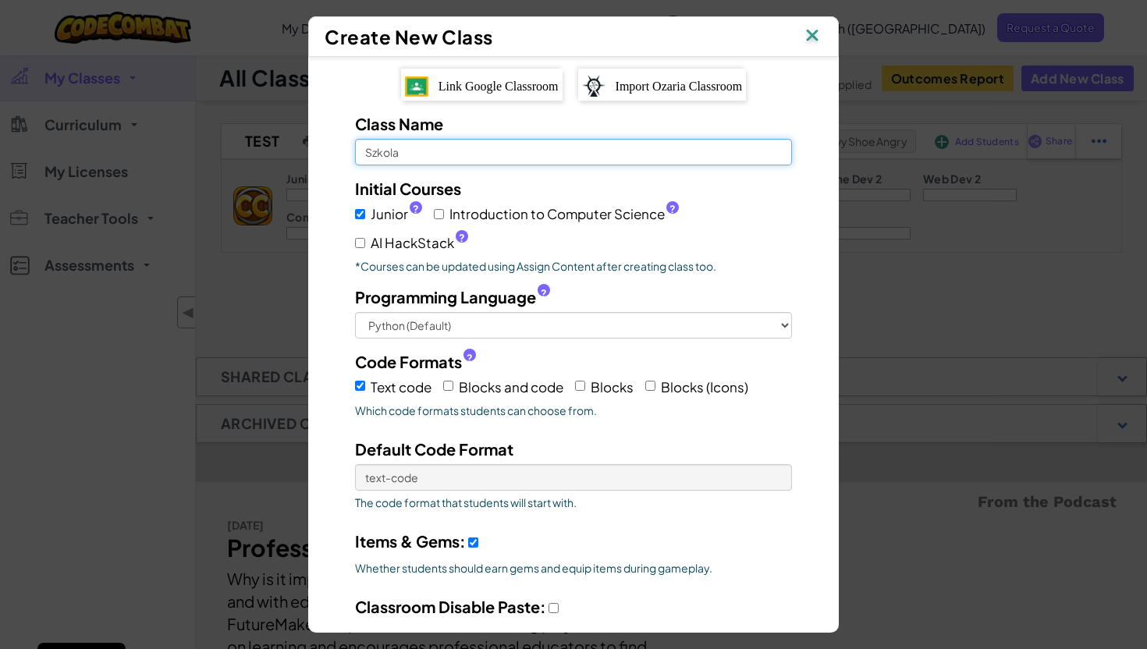
select select
type input "Szkola F"
select select
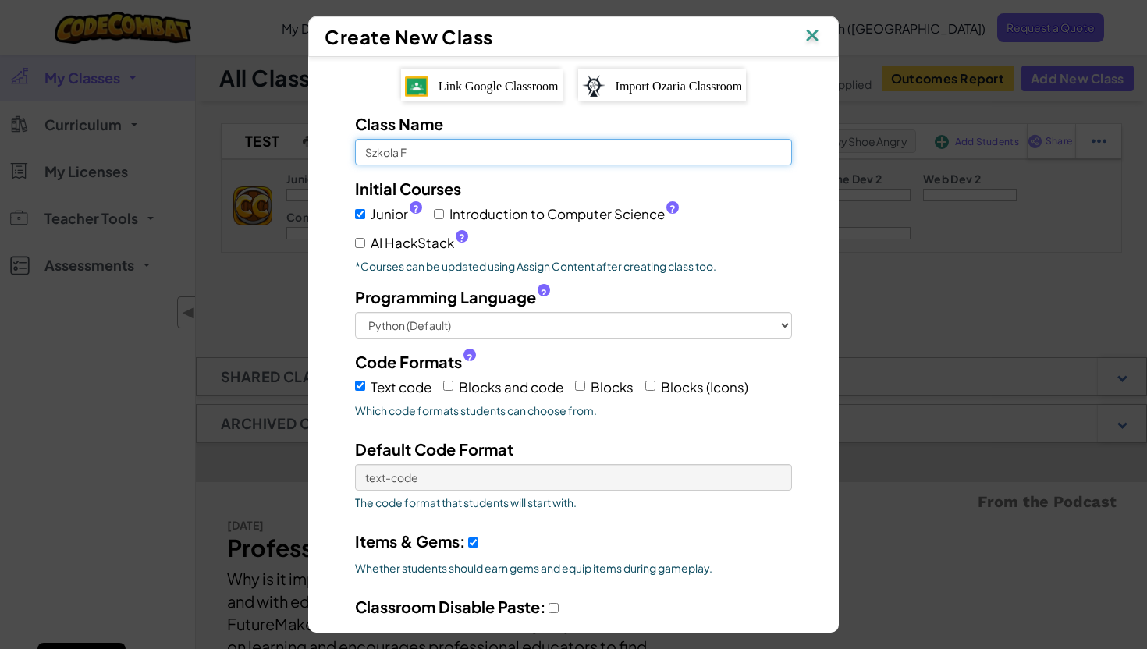
type input "Szkola Fr"
select select
type input "Szkola Fra"
select select
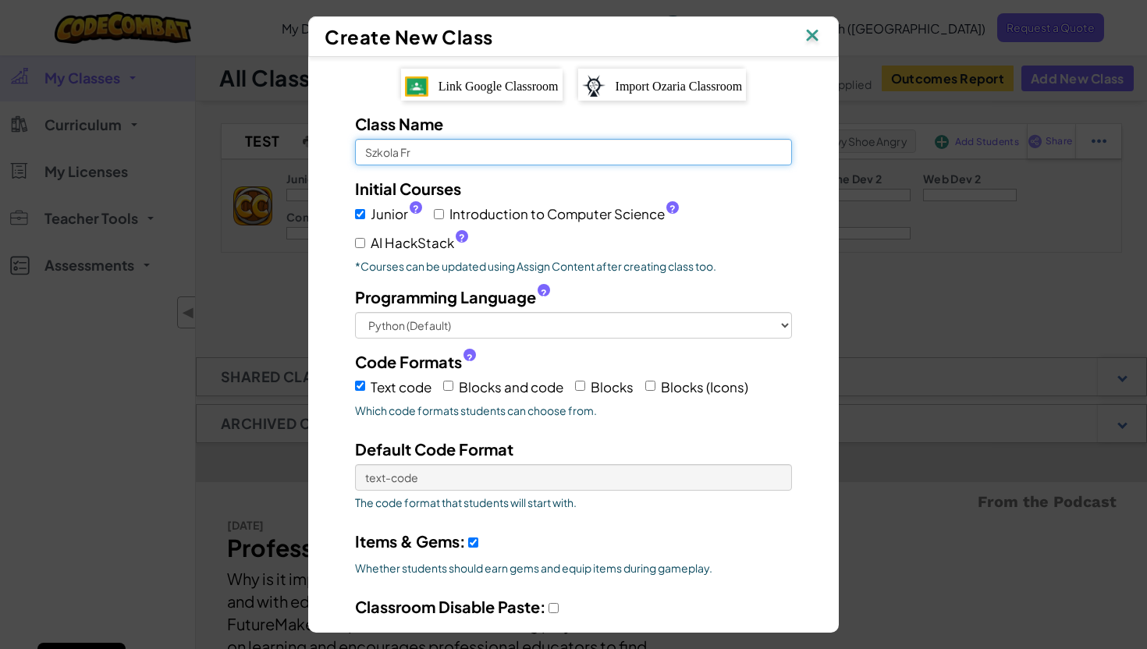
select select
type input "[PERSON_NAME]"
select select
type input "Szkola Franc"
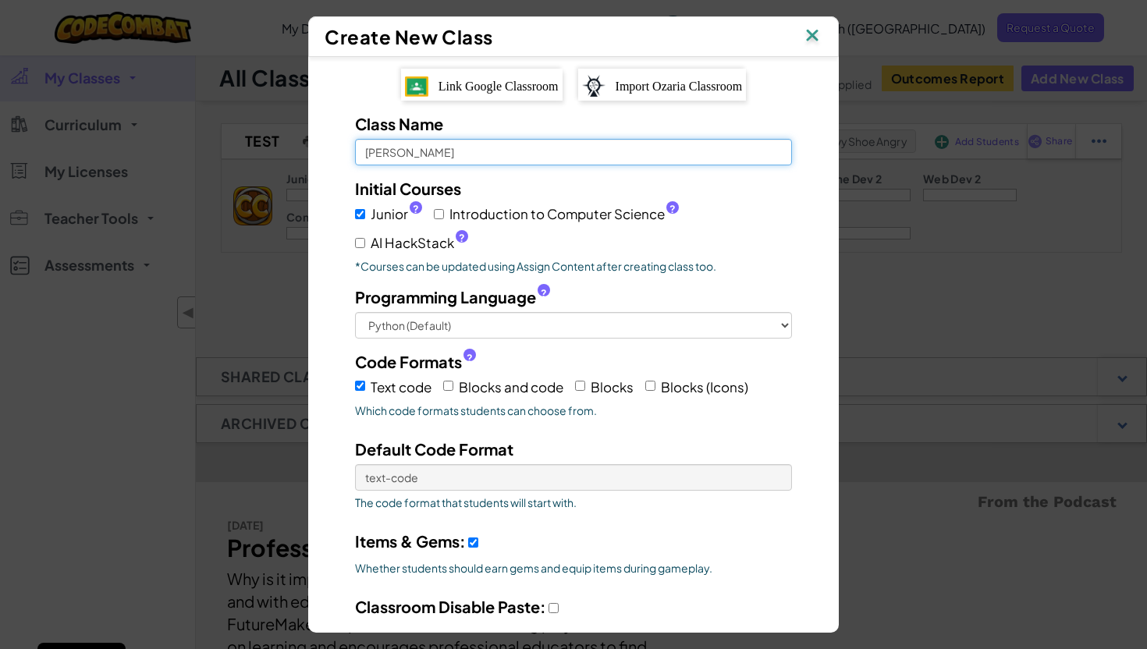
select select
type input "Szkola Francu"
select select
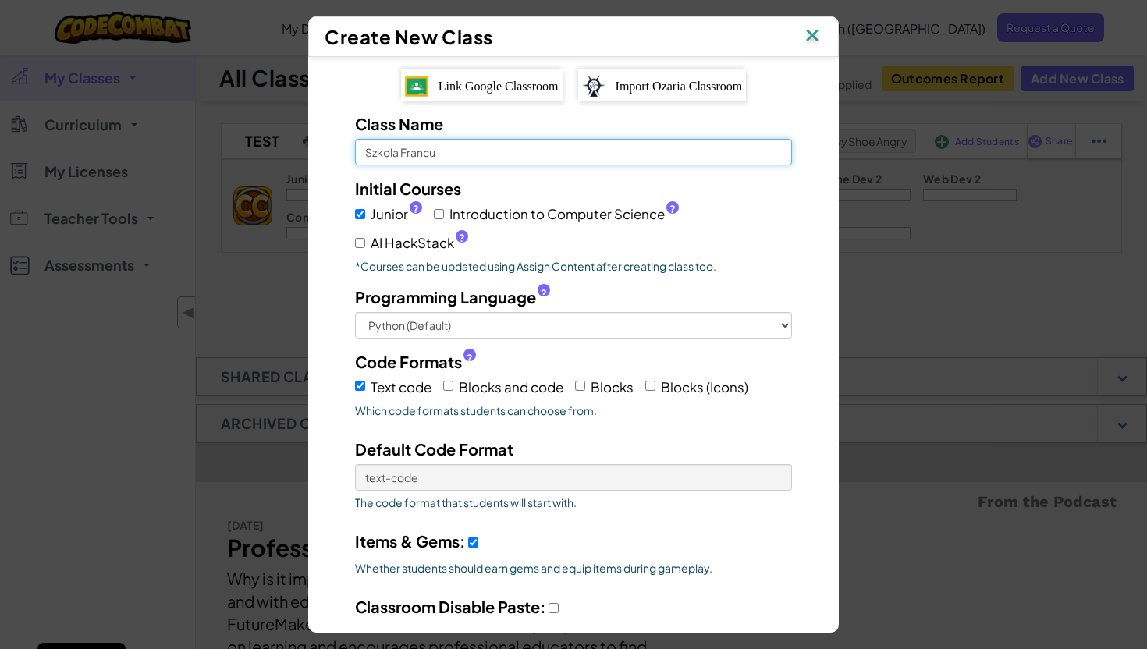
type input "Szkola [PERSON_NAME]"
select select
type input "Szkola Francusk"
select select
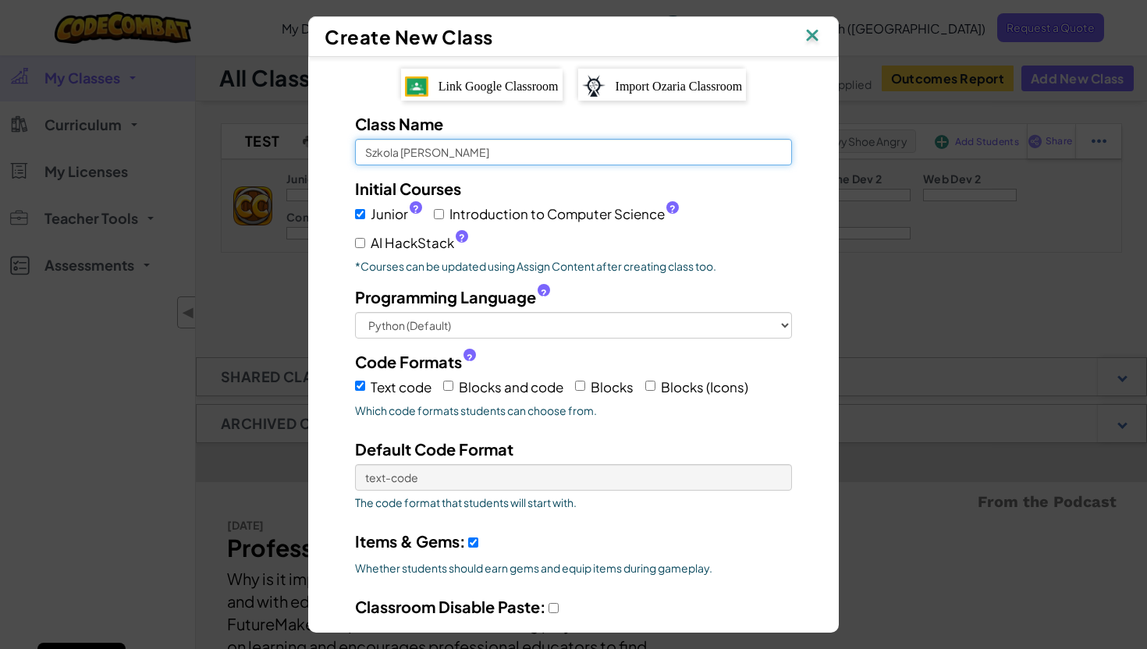
select select
type input "Szkola Francusk"
select select
type input "Szkola Francusk"
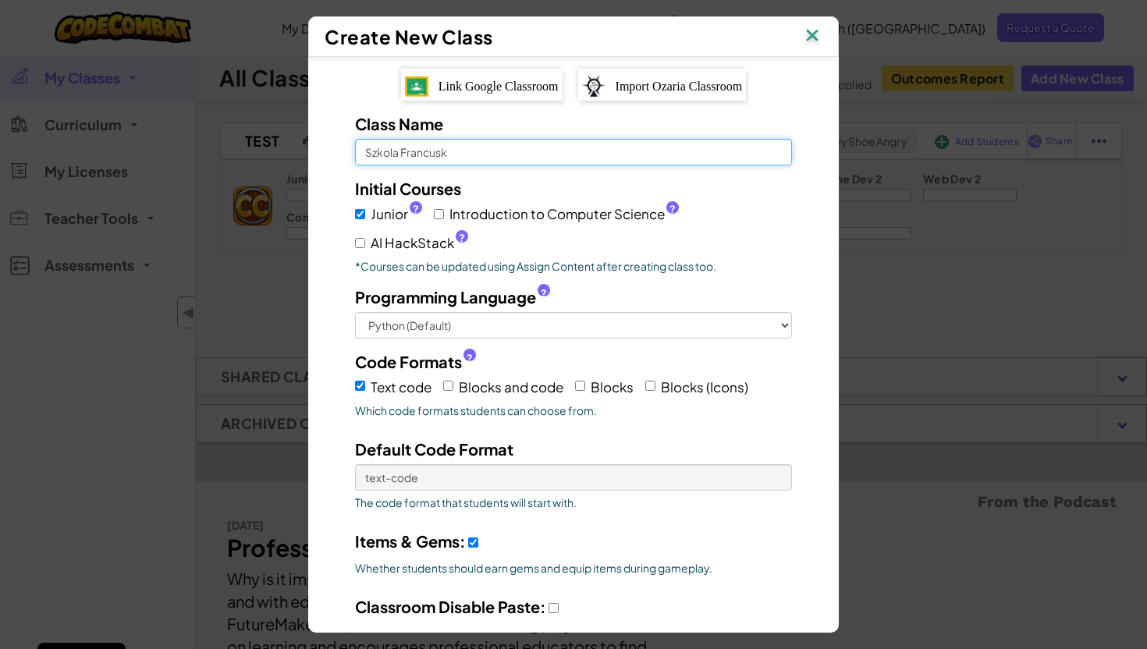
select select
type input "Szkola Francuska"
select select
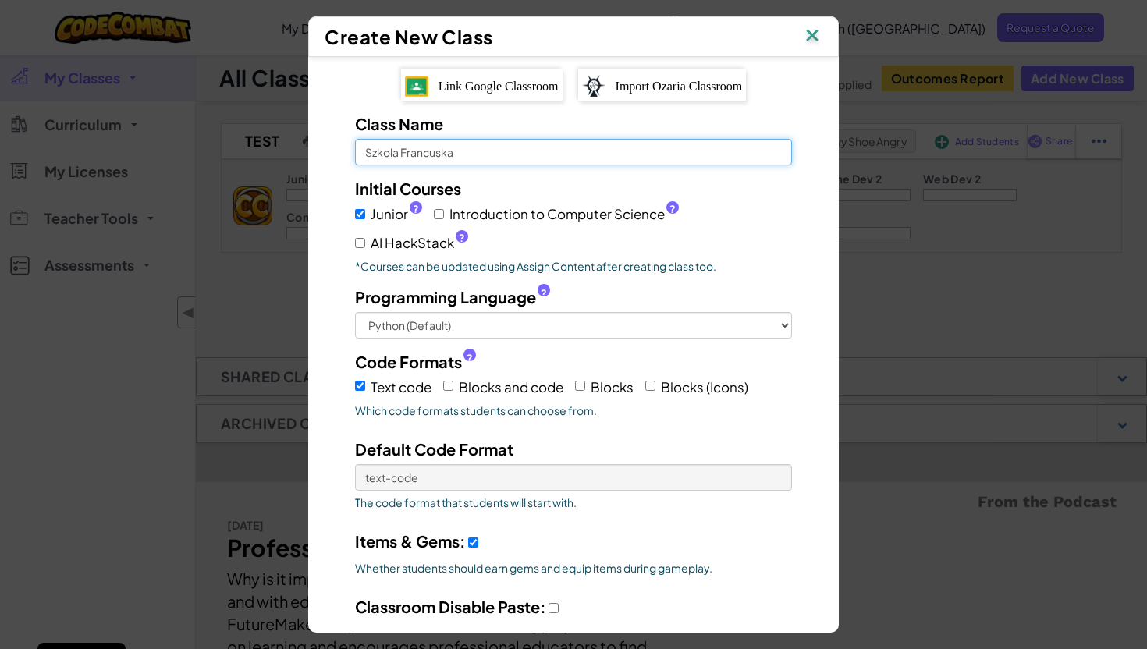
type input "Szkola Francuska"
select select
type input "Szkola Francuska 1"
select select
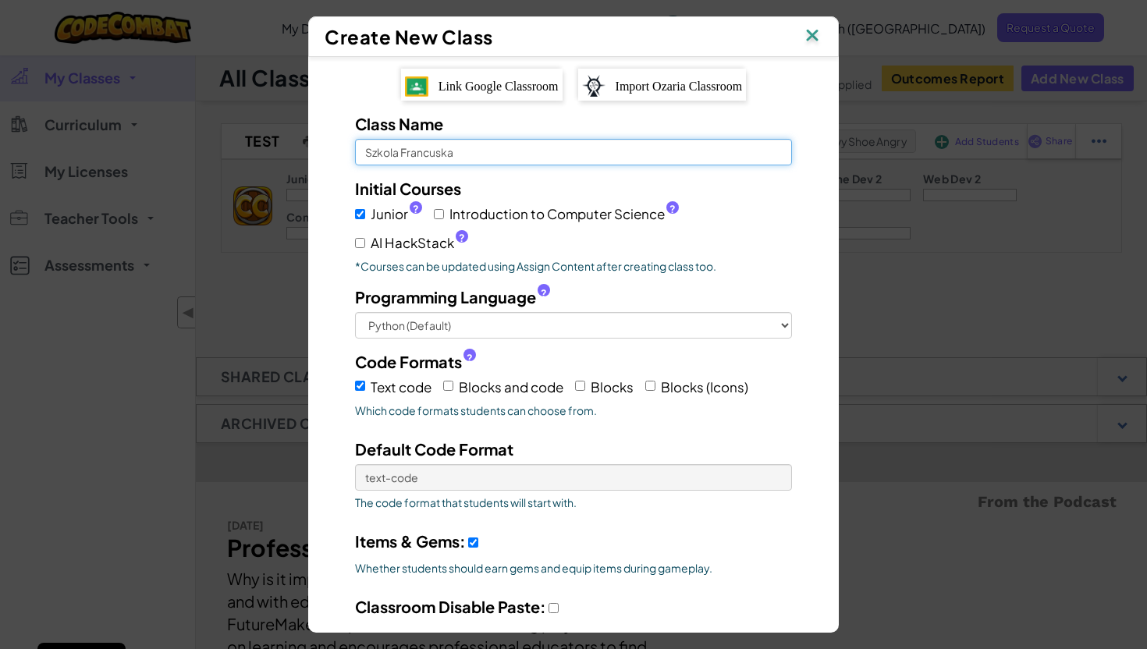
select select
type input "Szkola Francuska 15"
select select
type input "Szkola Francuska 15:"
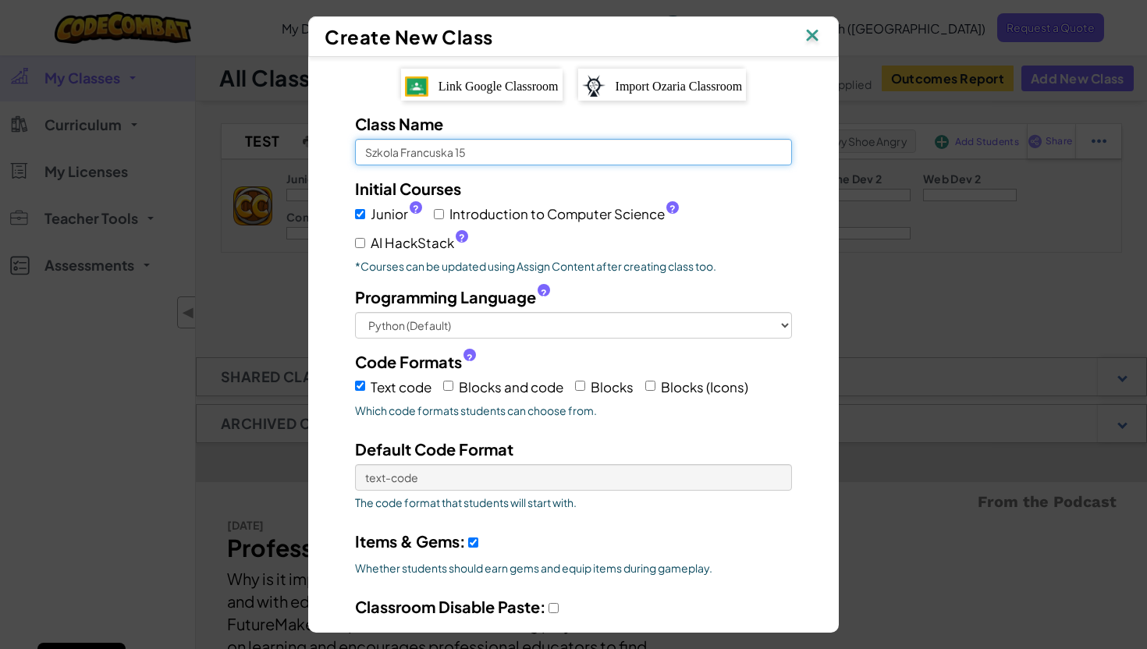
select select
type input "Szkola Francuska 15:5"
select select
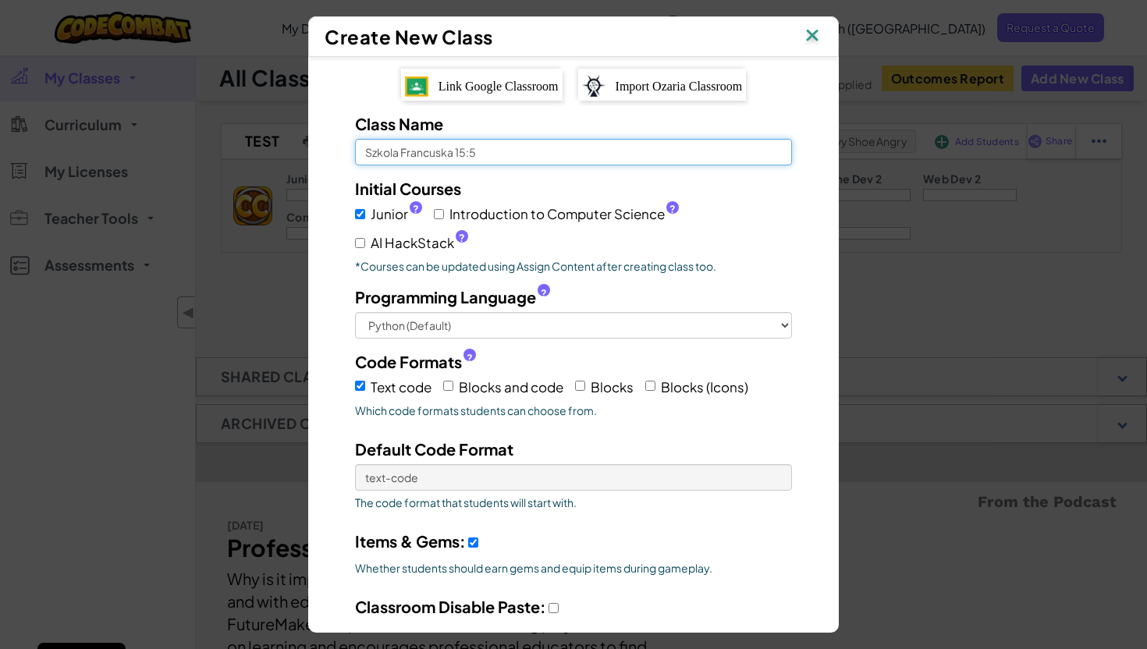
type input "Szkola Francuska 15:55"
select select
type input "Szkola Francuska 15:55-"
select select
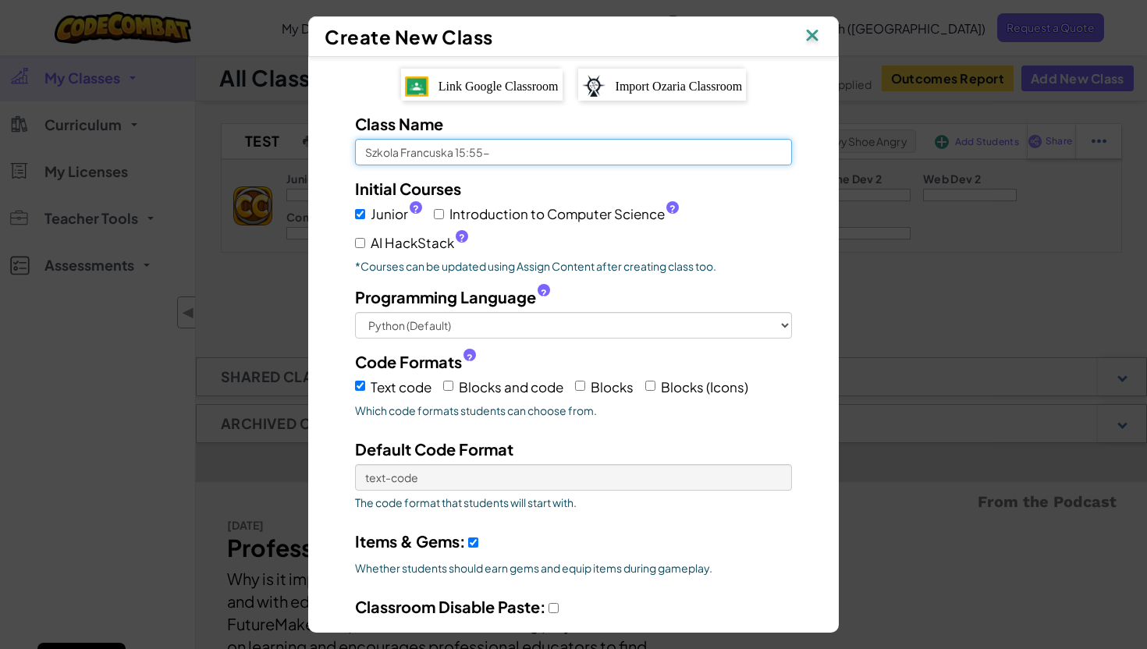
select select
type input "Szkola Francuska 15:55-1"
select select
type input "Szkola Francuska 15:55-16"
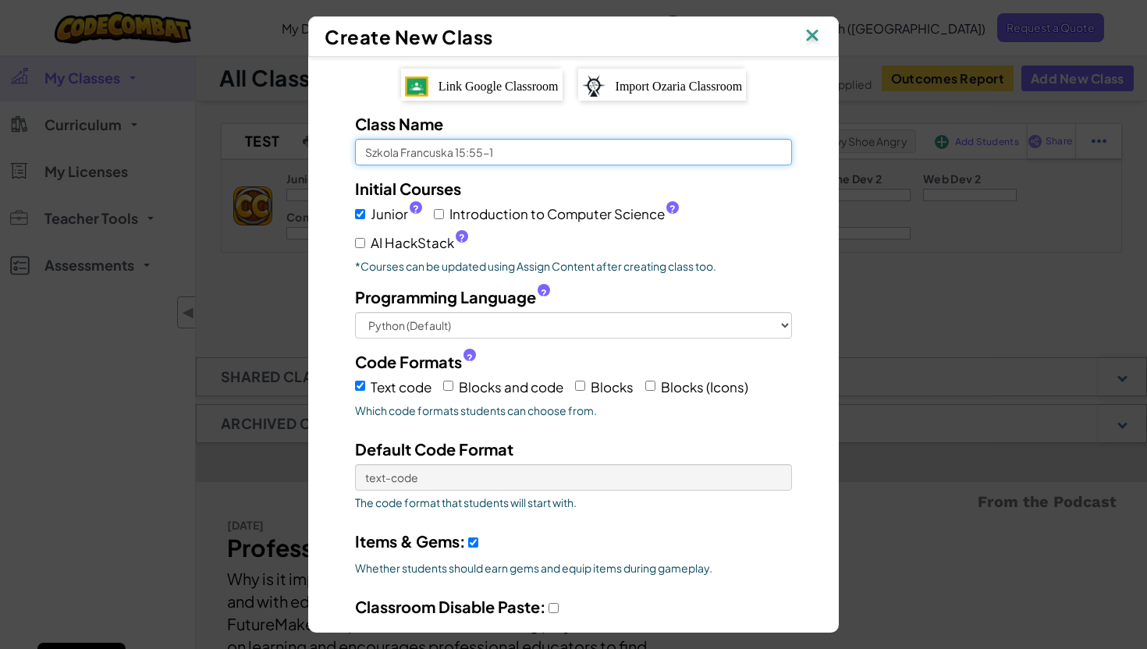
select select
type input "Szkola Francuska 15:55-16:"
select select
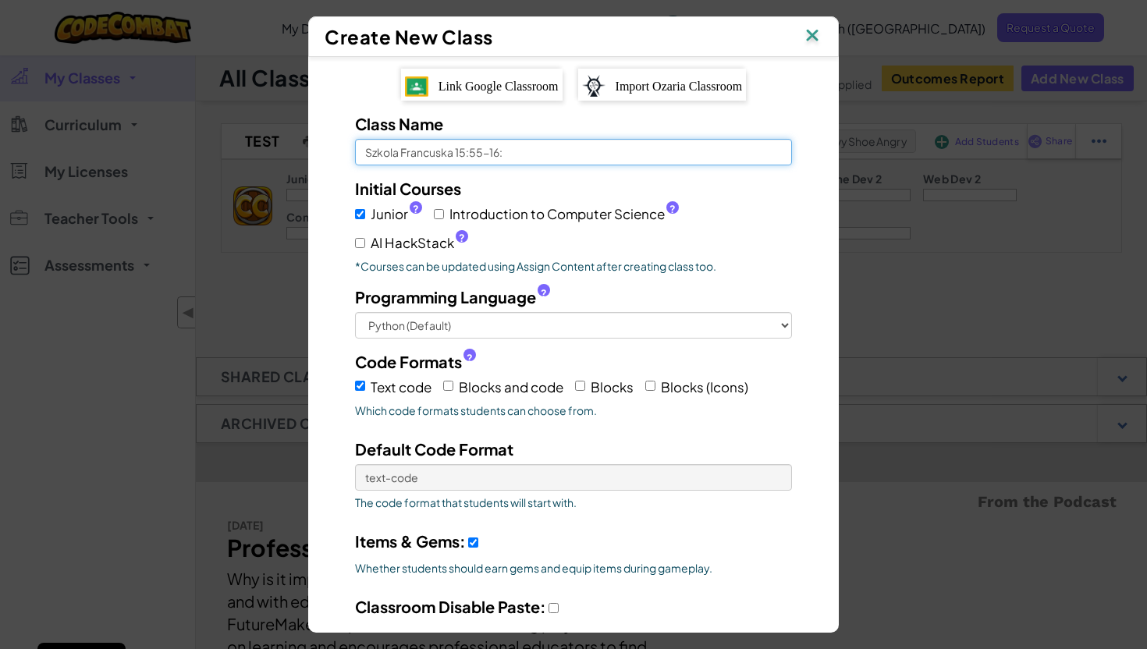
type input "Szkola Francuska 15:55-16:0"
select select
type input "Szkola Francuska 15:55-16:00"
select select
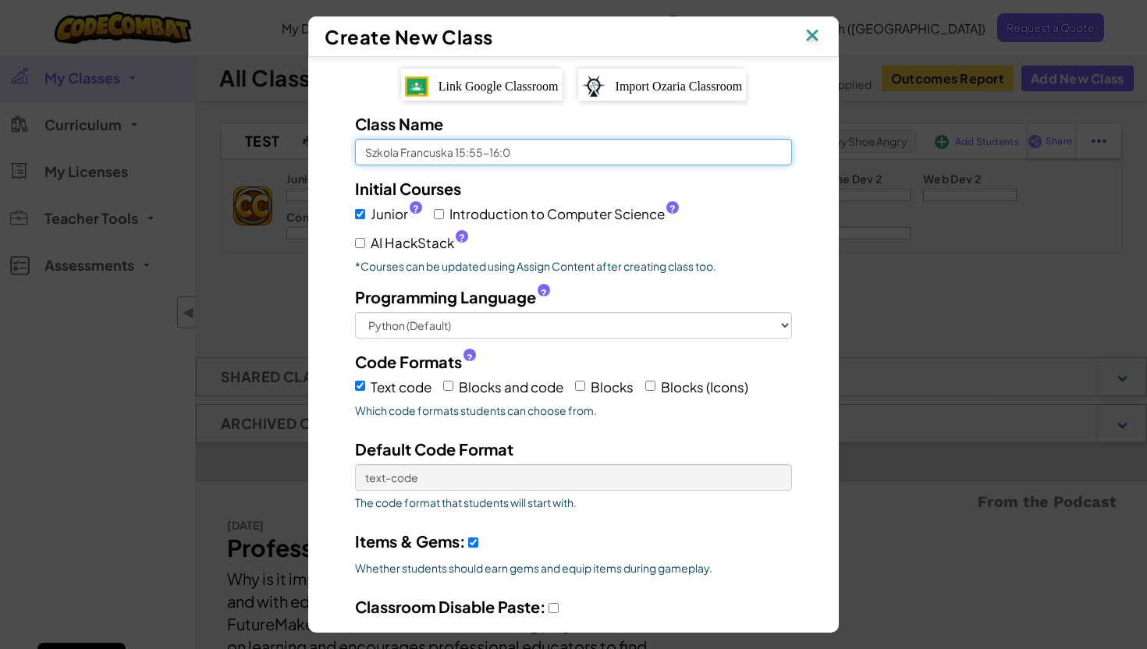
select select
click at [528, 155] on input "Szkola Francuska 15:55-16:00" at bounding box center [573, 152] width 437 height 27
type input "Szkola Francuska 15:55-16:0"
select select
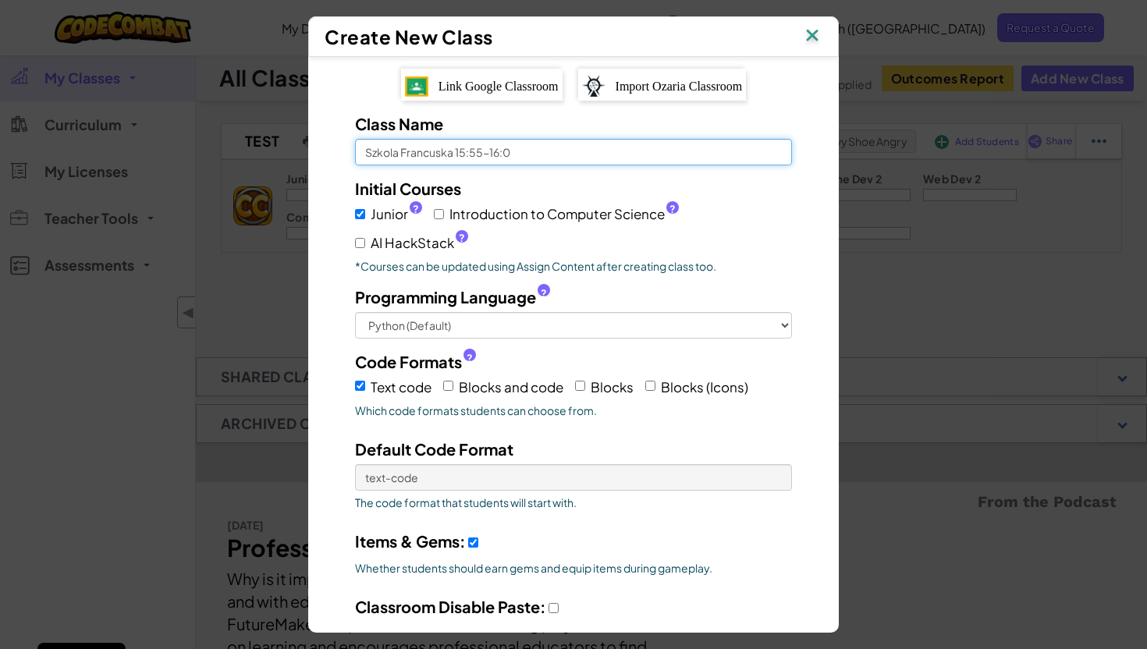
type input "Szkola Francuska 15:55-16:"
select select
type input "Szkola Francuska 15:55-16:5"
select select
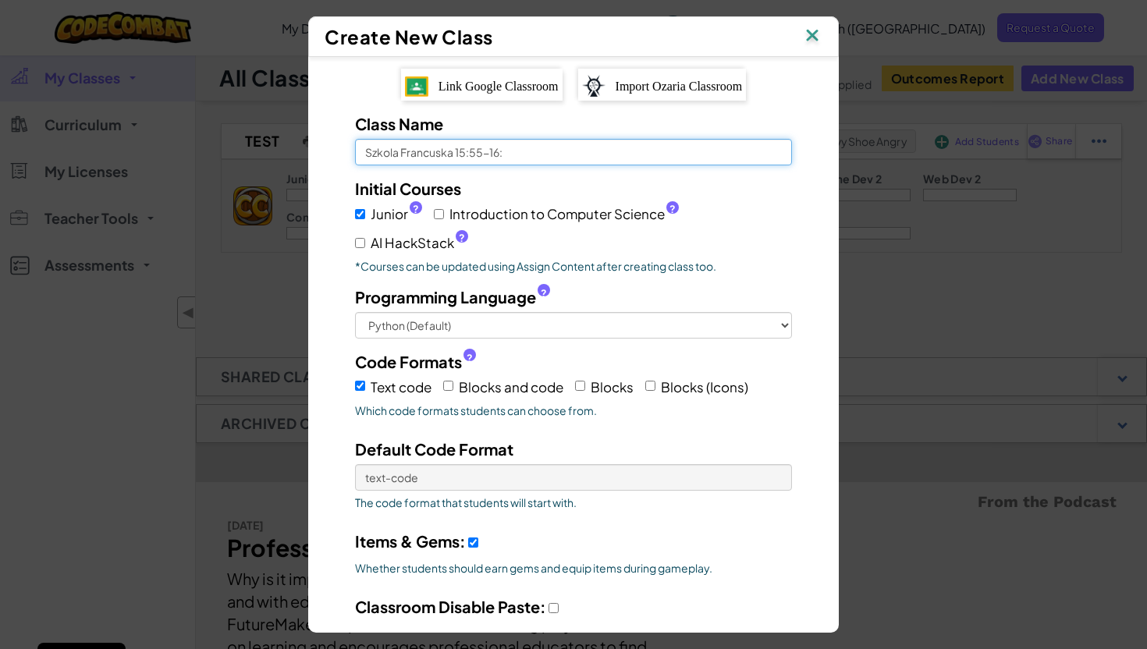
select select
type input "Szkola Francuska 15:55-16:55"
select select
click at [455, 154] on input "Szkola Francuska 15:55-16:55" at bounding box center [573, 152] width 437 height 27
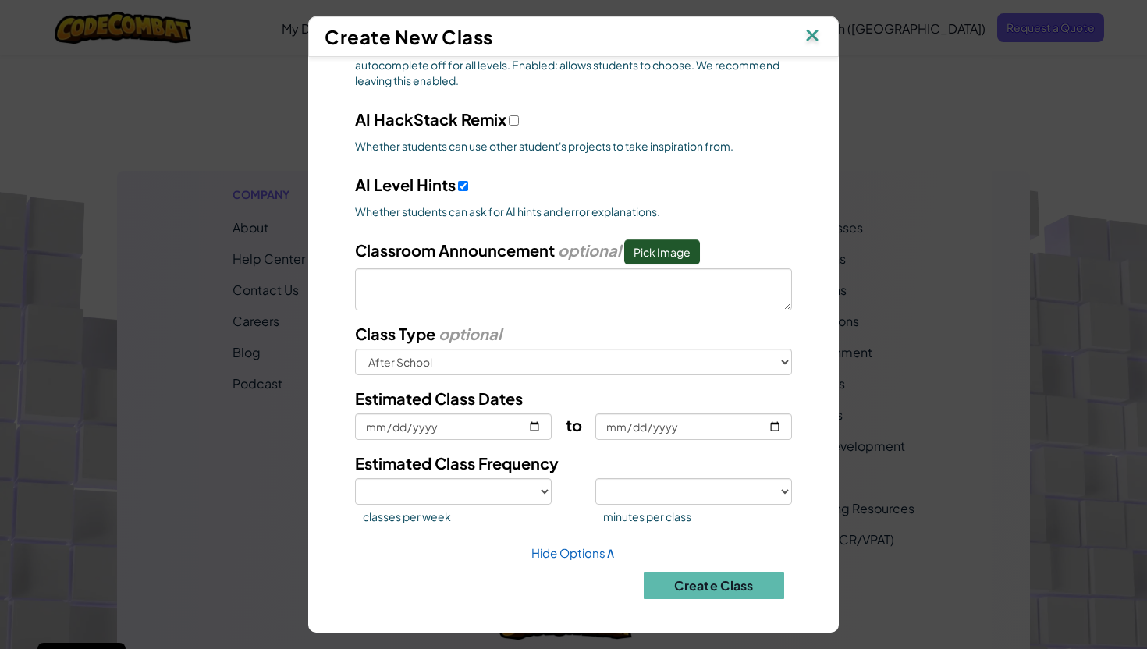
scroll to position [876, 0]
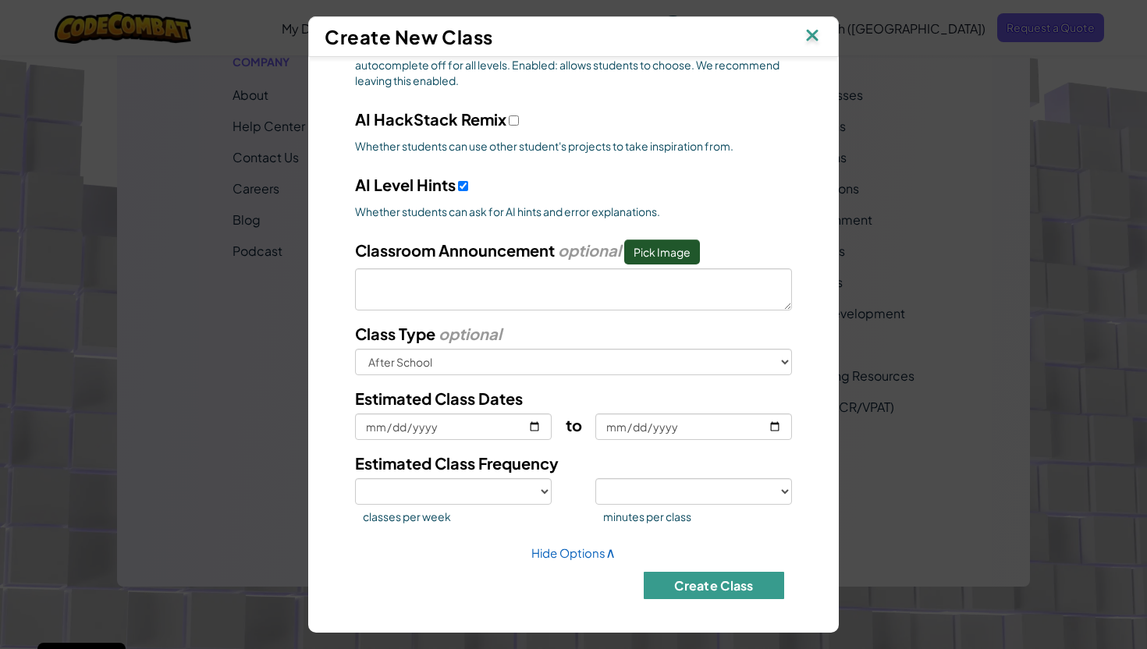
type input "Szkola Francuska 15:55-16:55"
click at [695, 580] on button "Create Class" at bounding box center [714, 585] width 140 height 27
select select
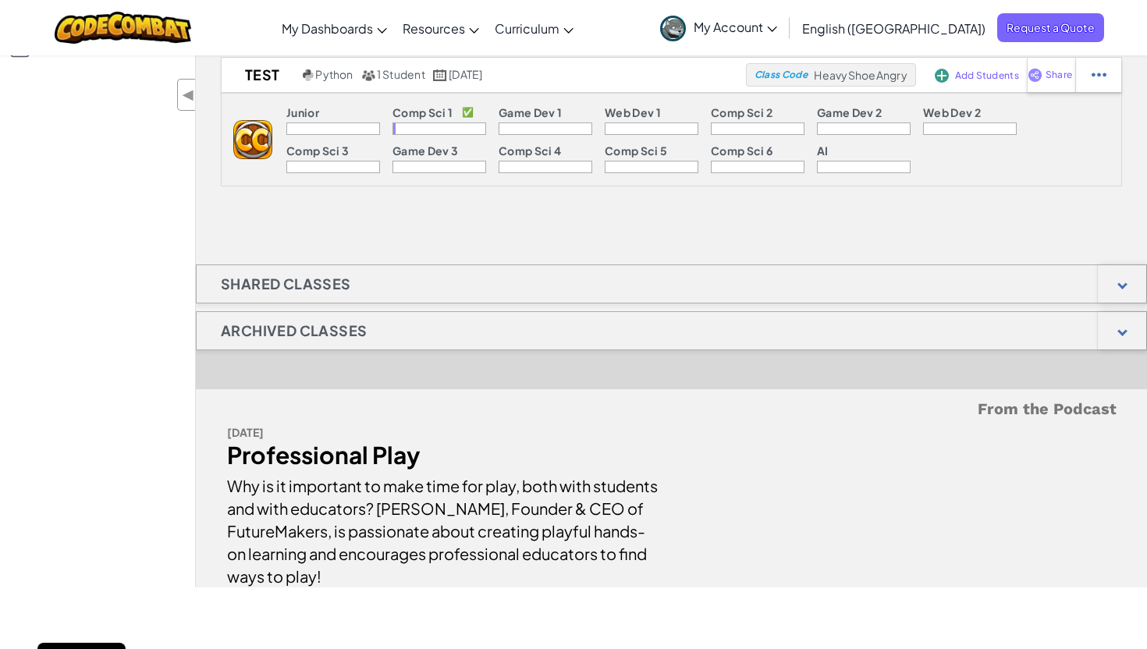
scroll to position [0, 0]
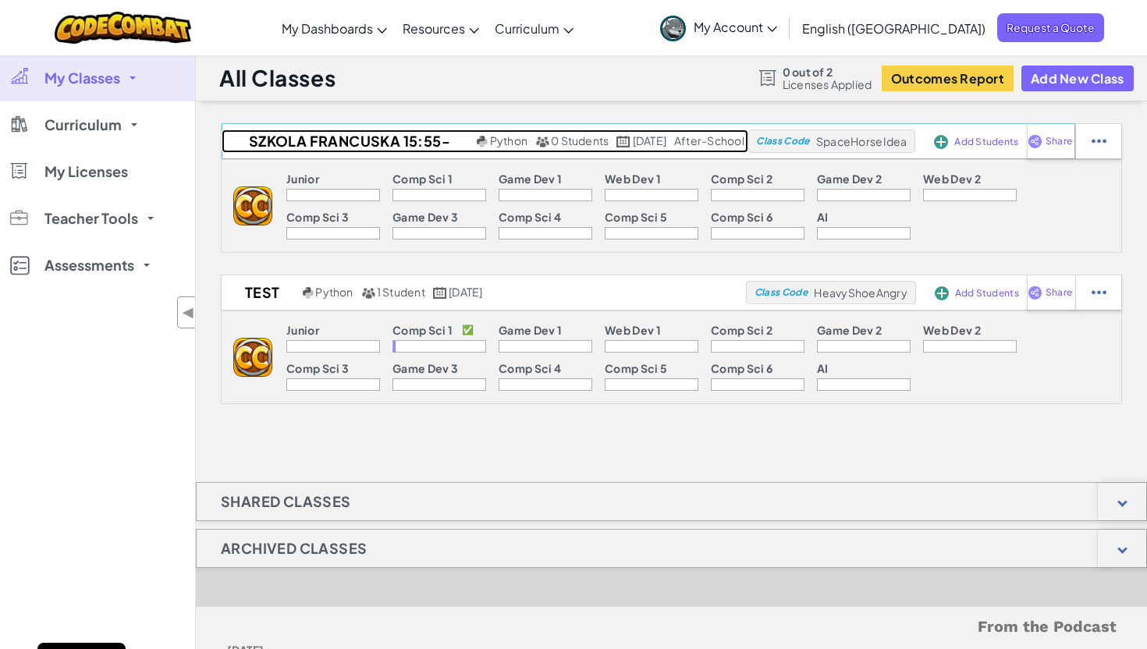
click at [316, 144] on h2 "Szkola Francuska 15:55-16:55" at bounding box center [347, 140] width 251 height 23
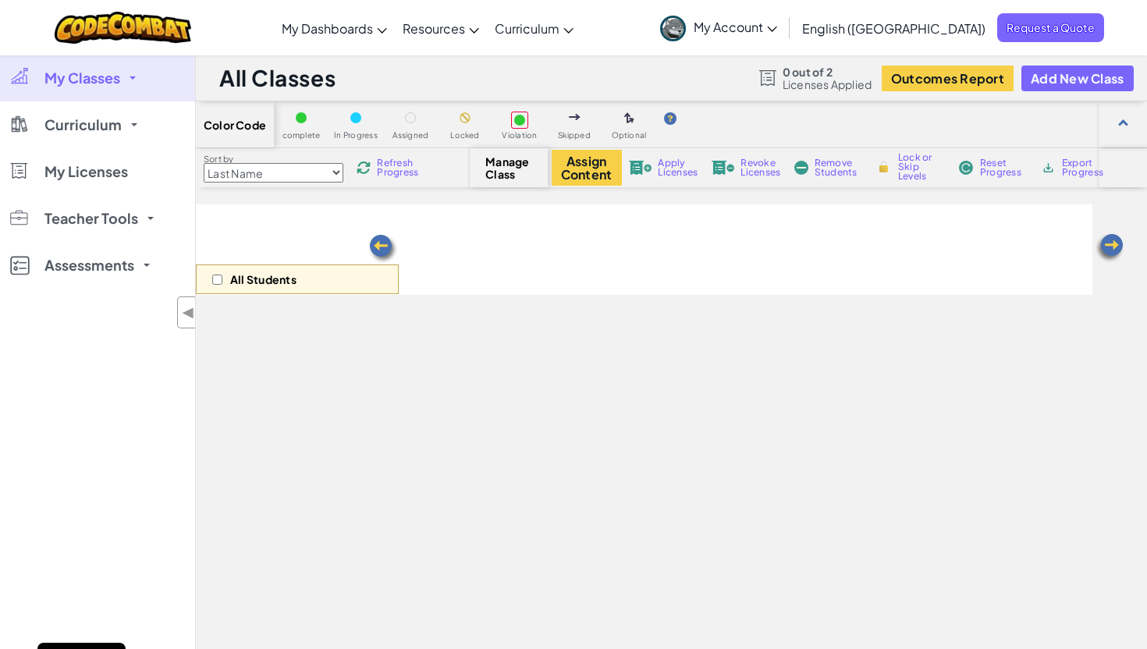
select select "560f1a9f22961295f9427742"
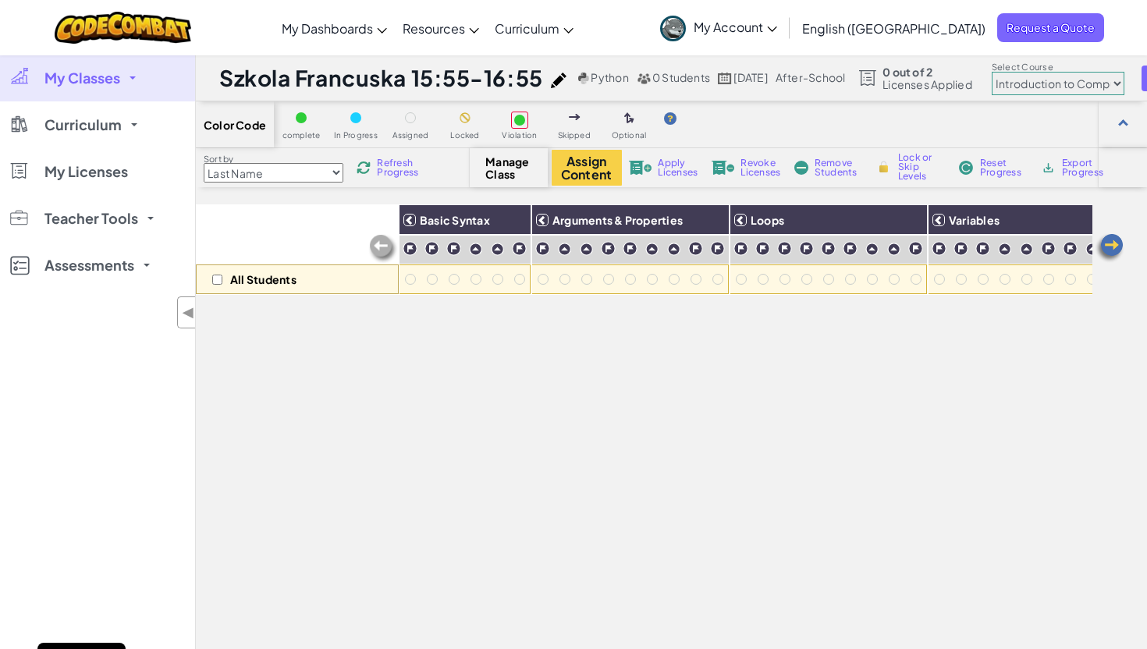
click at [303, 167] on select "Last Name first Name Progress (High to Low) Progress (Low to Hight)" at bounding box center [274, 173] width 140 height 20
click at [489, 222] on h3 "Basic Syntax" at bounding box center [473, 220] width 115 height 12
click at [501, 222] on img at bounding box center [513, 219] width 27 height 23
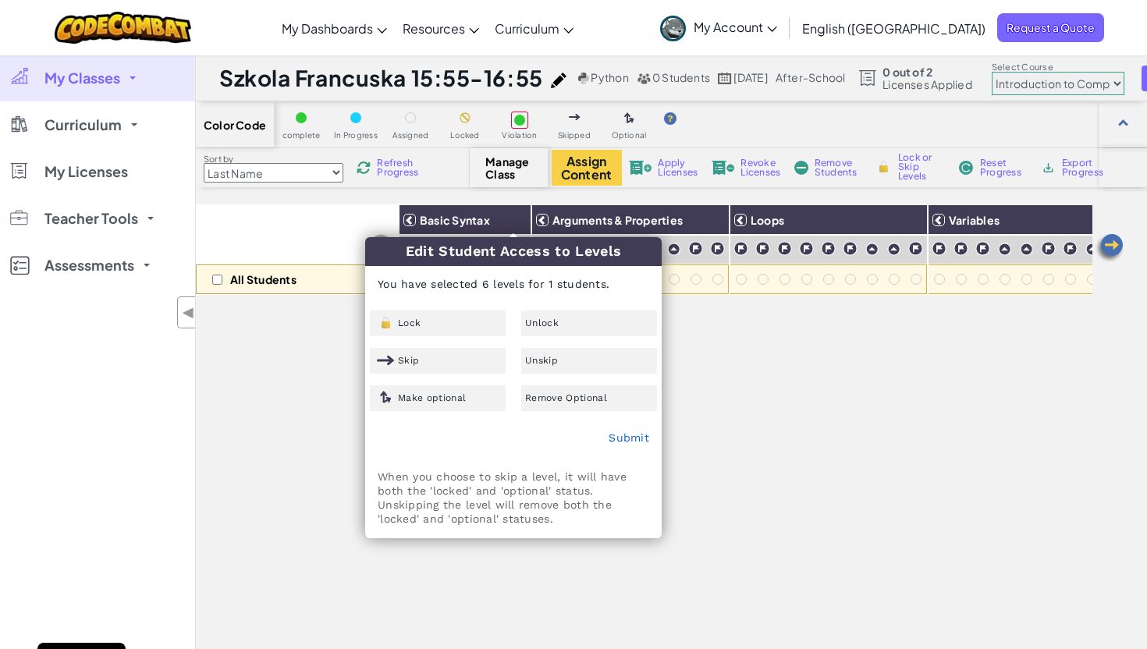
click at [736, 387] on div "All Students Basic Syntax Arguments & Properties Loops Variables" at bounding box center [644, 489] width 896 height 571
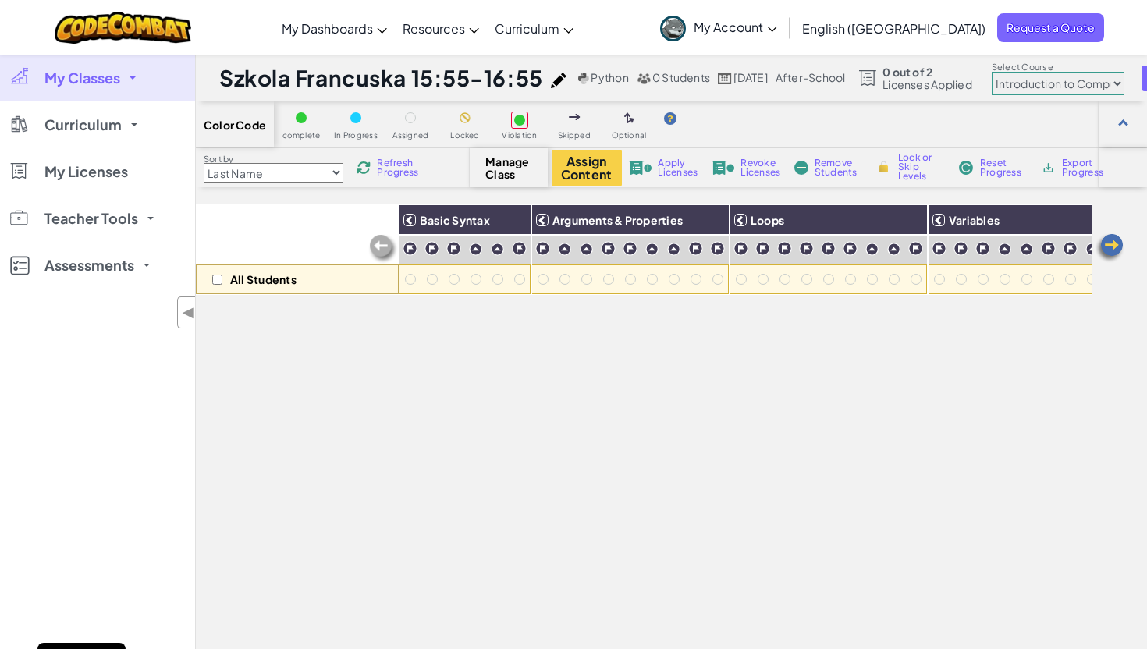
click at [280, 279] on p "All Students" at bounding box center [263, 279] width 66 height 12
click at [137, 93] on link "My Classes" at bounding box center [97, 78] width 195 height 47
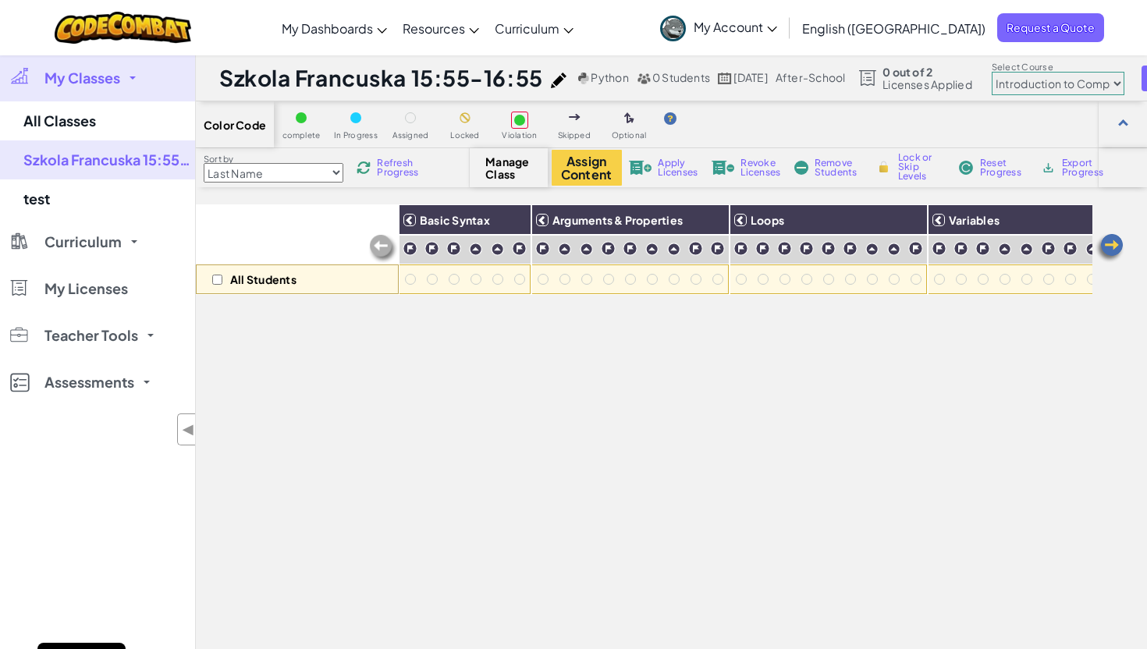
click at [588, 417] on div "All Students Basic Syntax Arguments & Properties Loops Variables" at bounding box center [644, 489] width 896 height 571
